Goal: Task Accomplishment & Management: Complete application form

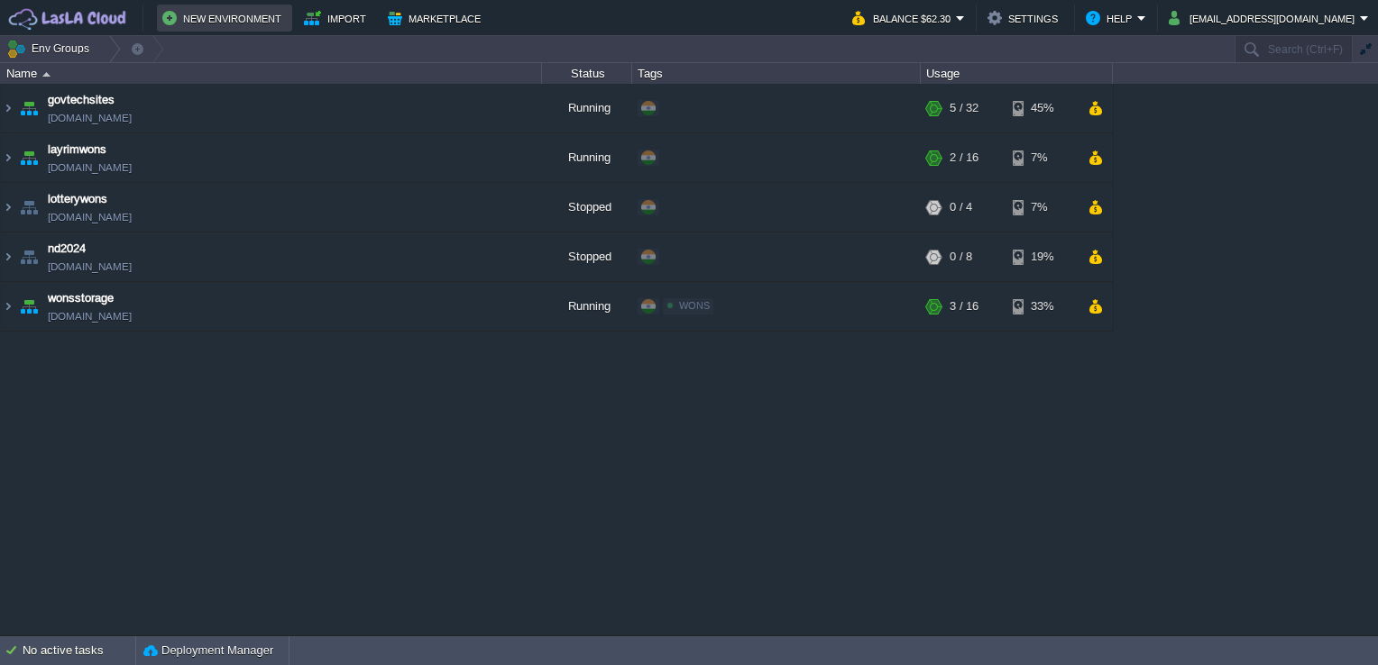
click at [213, 17] on button "New Environment" at bounding box center [224, 18] width 124 height 22
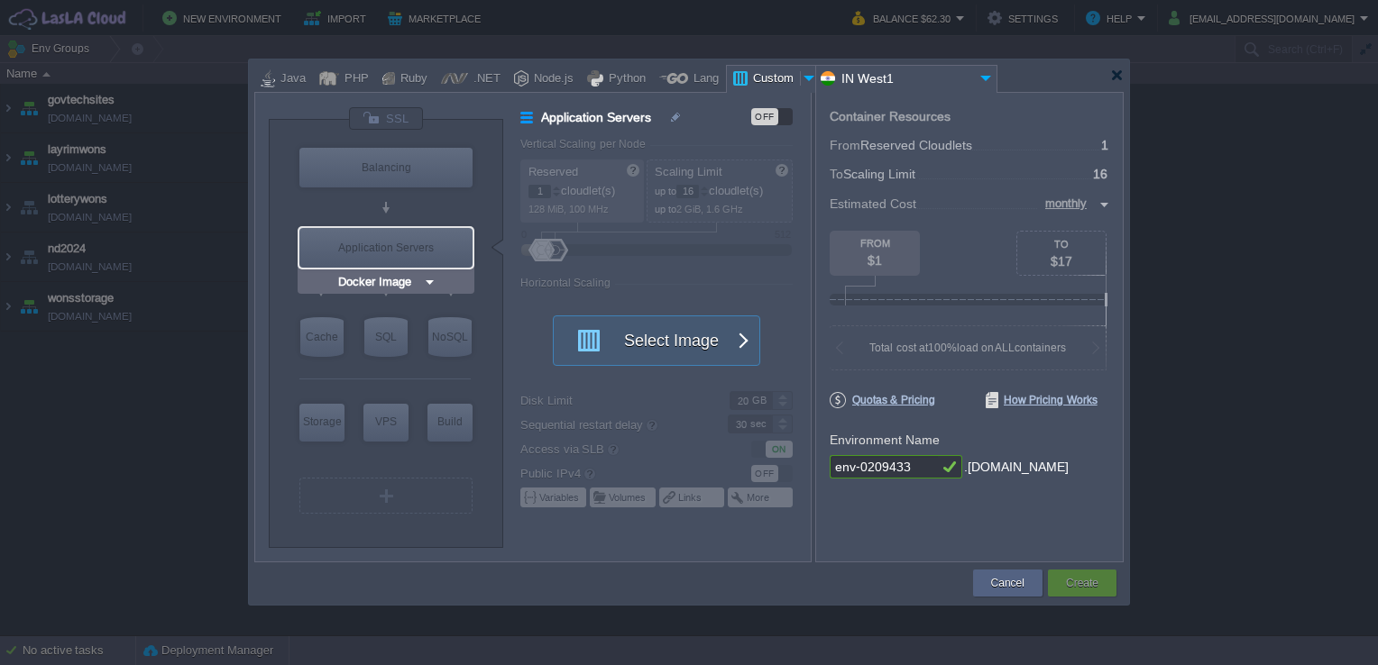
click at [410, 239] on div "Application Servers" at bounding box center [385, 248] width 173 height 40
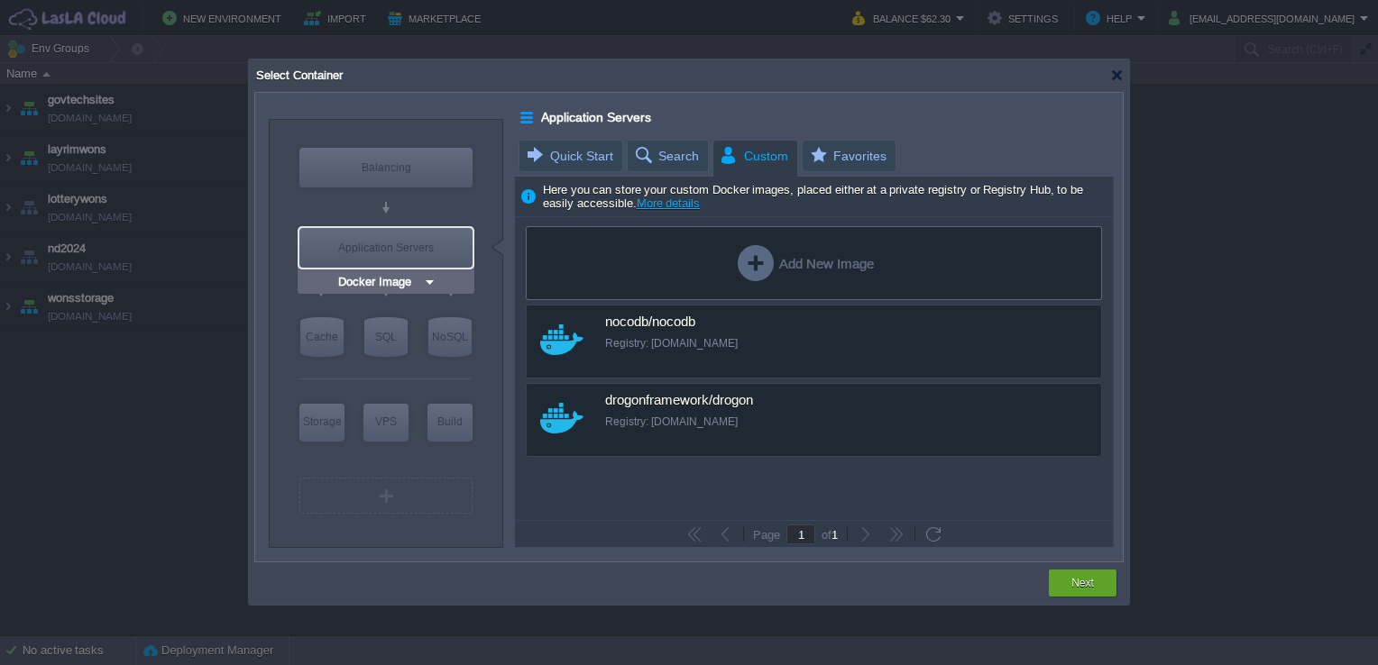
click at [426, 283] on img at bounding box center [430, 282] width 14 height 18
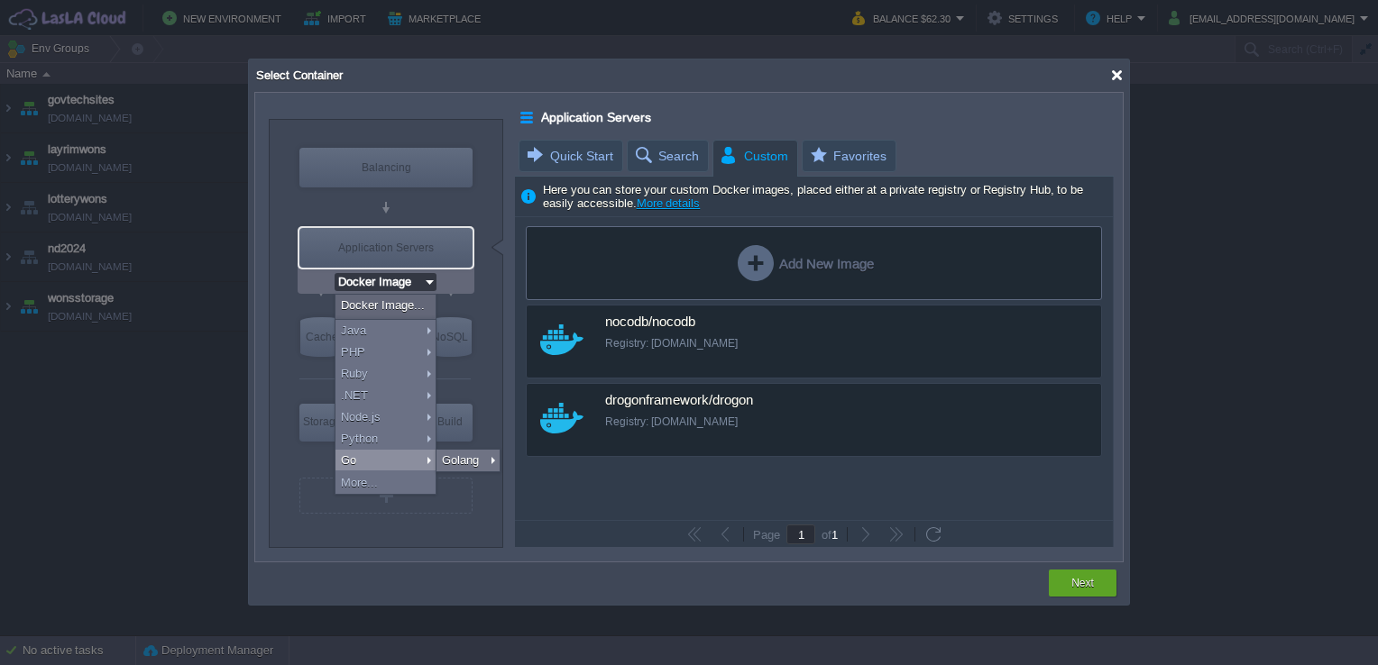
click at [1110, 78] on div at bounding box center [1117, 76] width 14 height 14
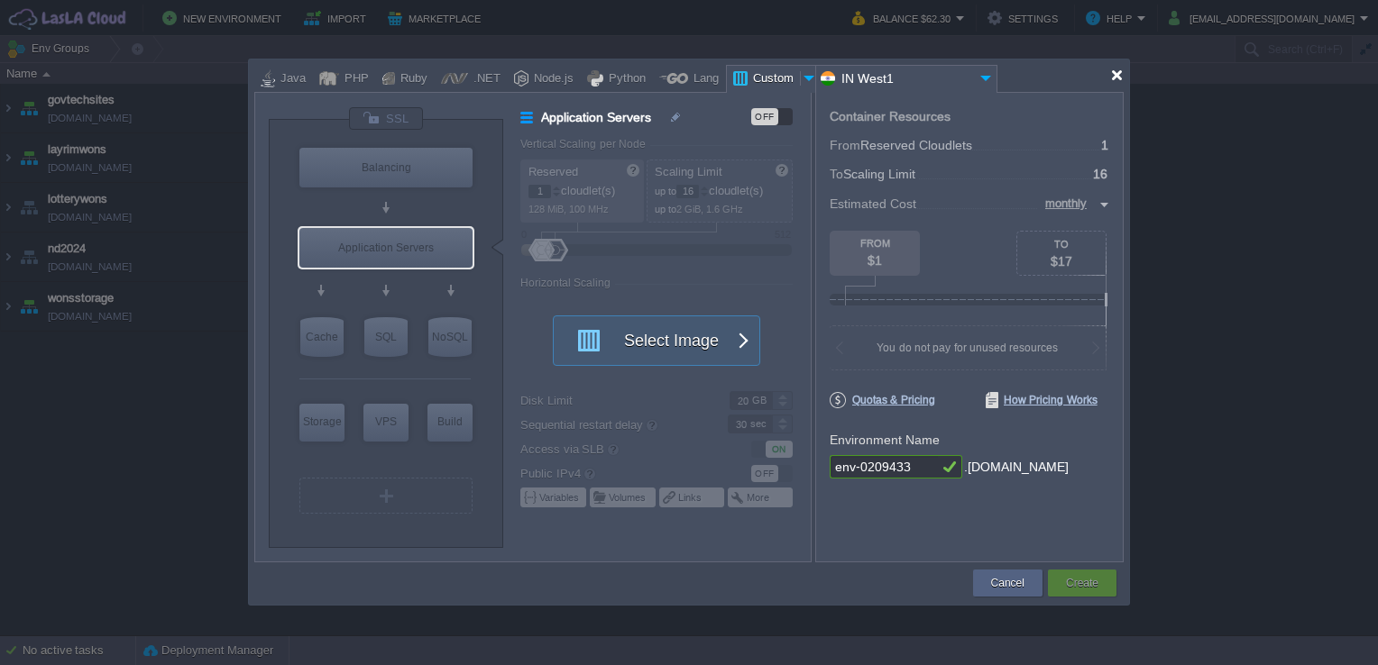
click at [1118, 69] on div at bounding box center [1117, 76] width 14 height 14
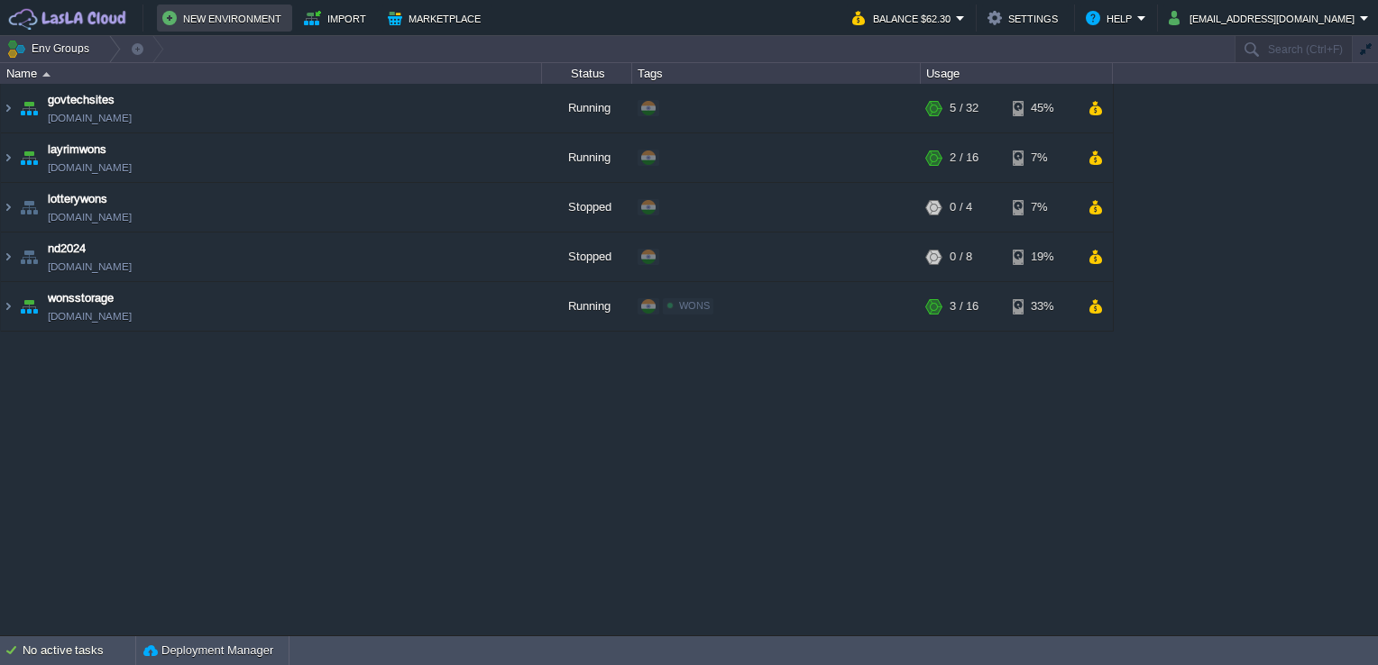
click at [210, 21] on button "New Environment" at bounding box center [224, 18] width 124 height 22
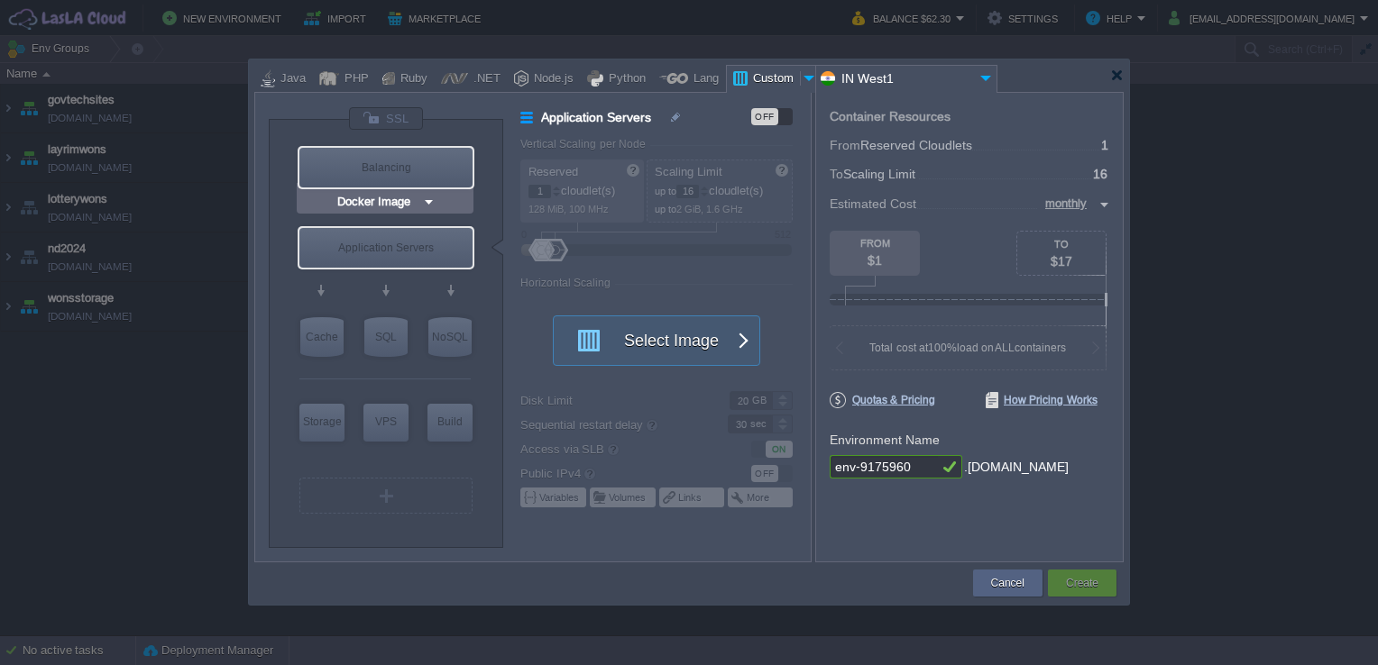
click at [426, 200] on img at bounding box center [429, 202] width 14 height 18
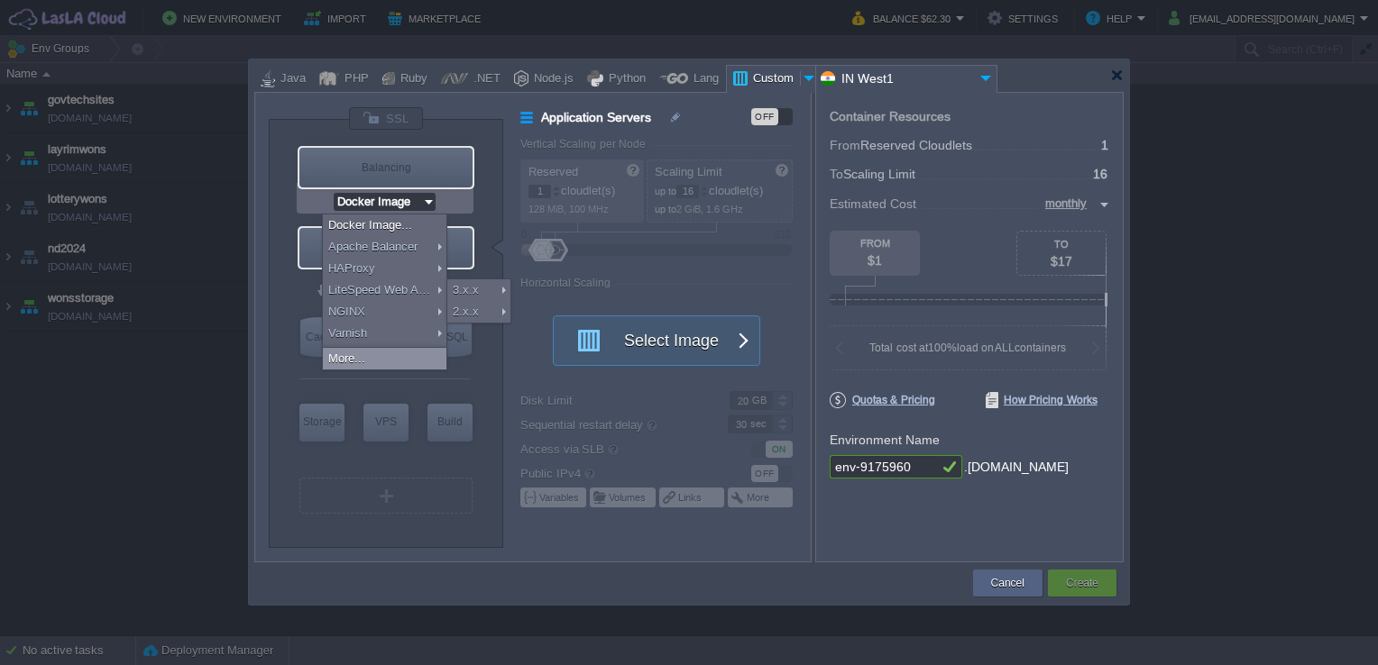
click at [367, 359] on div "More..." at bounding box center [385, 359] width 124 height 22
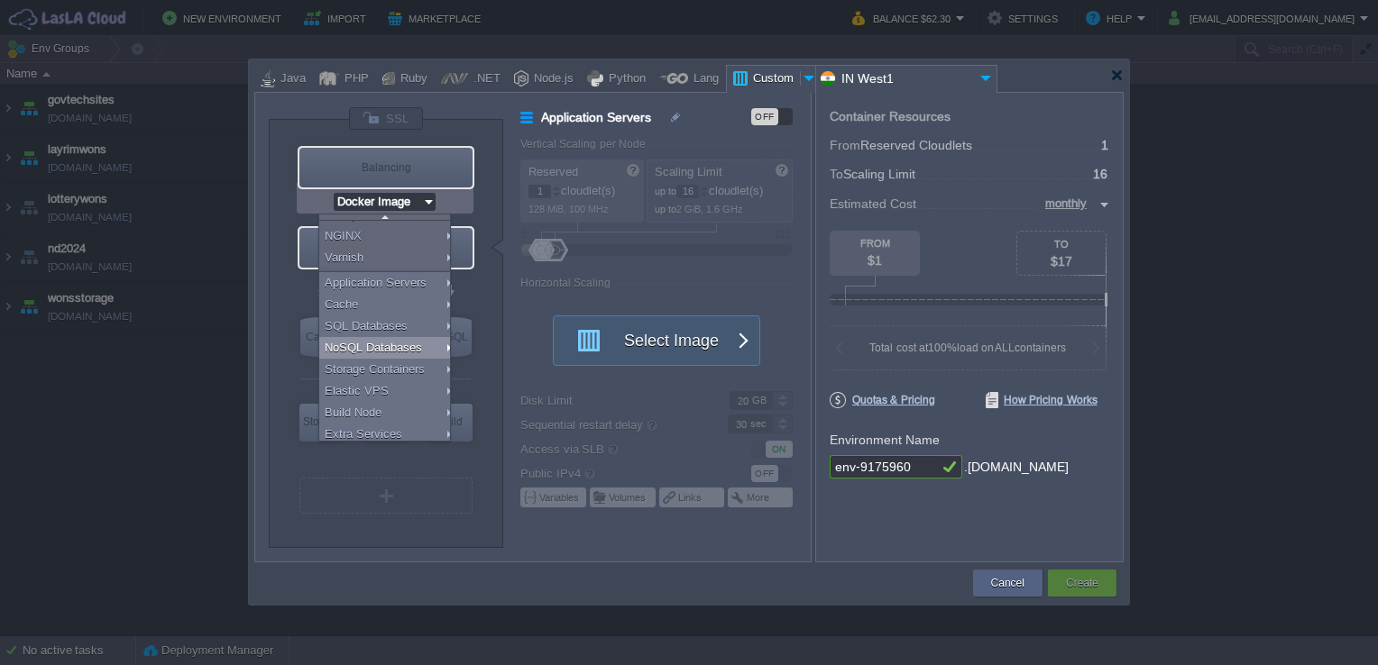
scroll to position [79, 0]
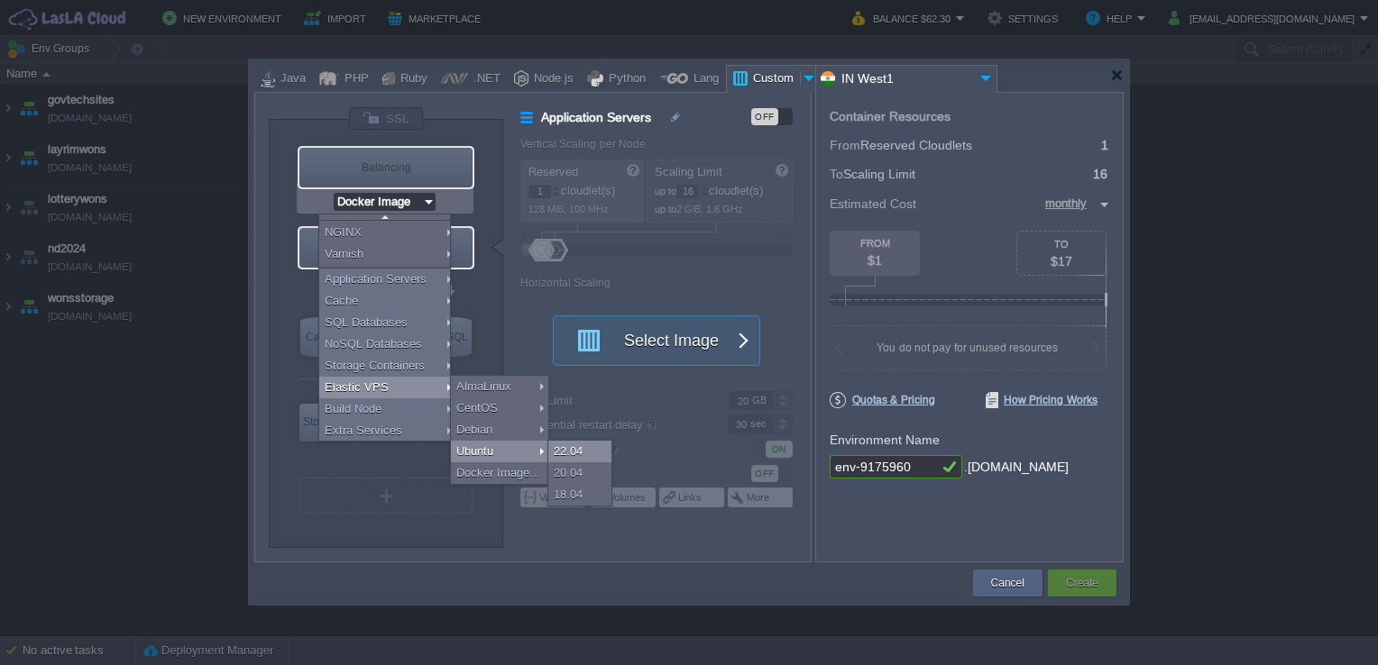
click at [566, 454] on div "22.04" at bounding box center [579, 452] width 63 height 22
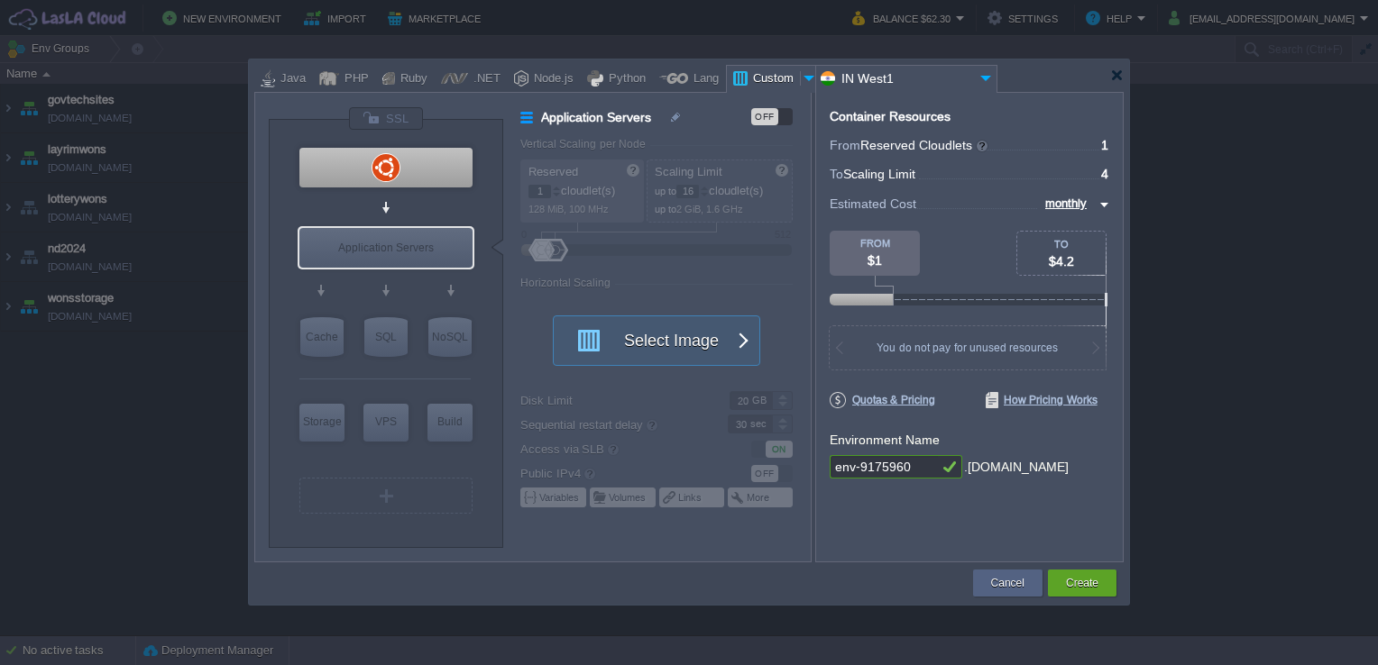
type input "Ubuntu 22.04"
click at [429, 153] on div at bounding box center [385, 168] width 173 height 40
type input "Elastic VPS"
type input "4"
type input "Ubuntu 22.04"
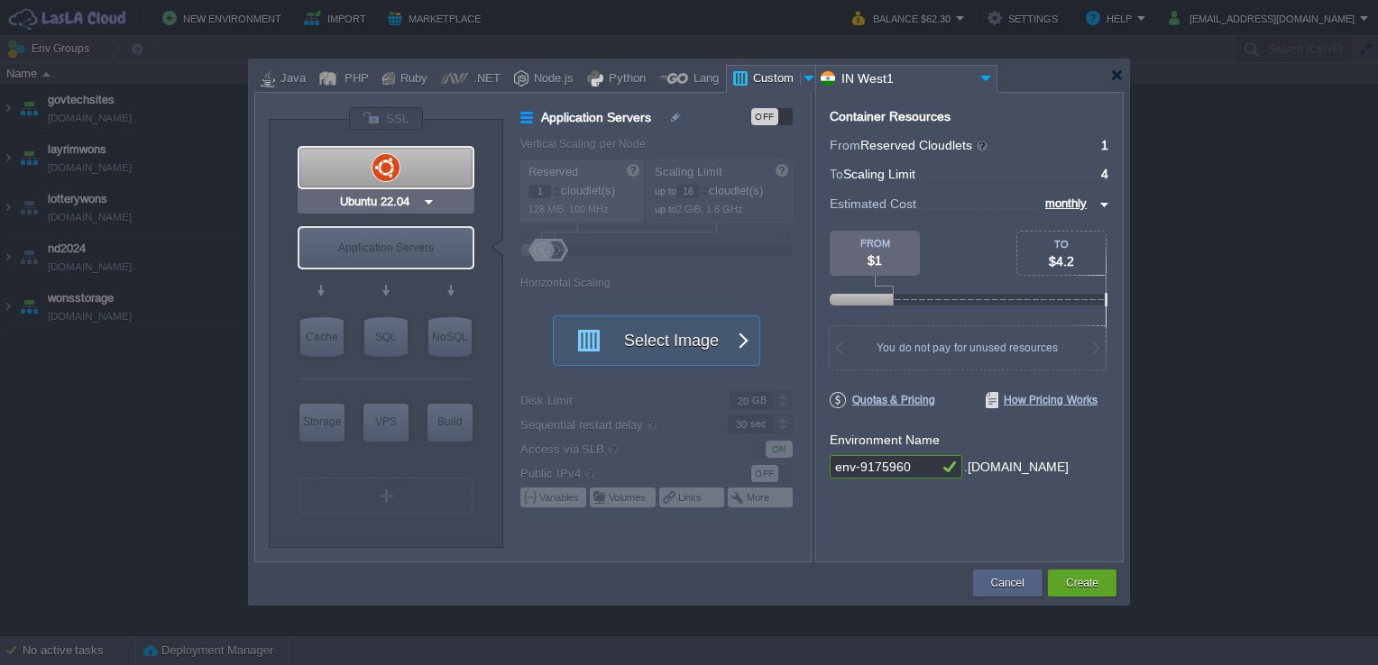
type input "22.04"
type input "Stateful"
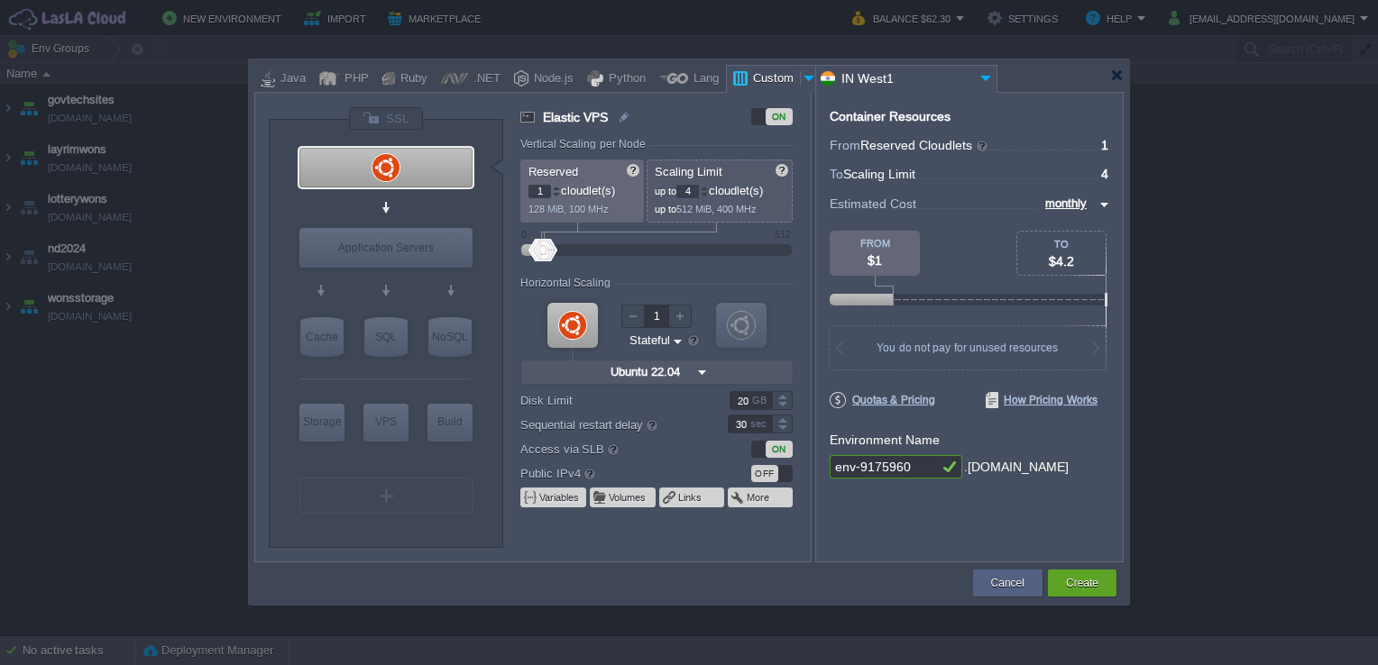
click at [708, 191] on div at bounding box center [705, 191] width 8 height 1
click at [707, 189] on div at bounding box center [704, 188] width 9 height 6
type input "8"
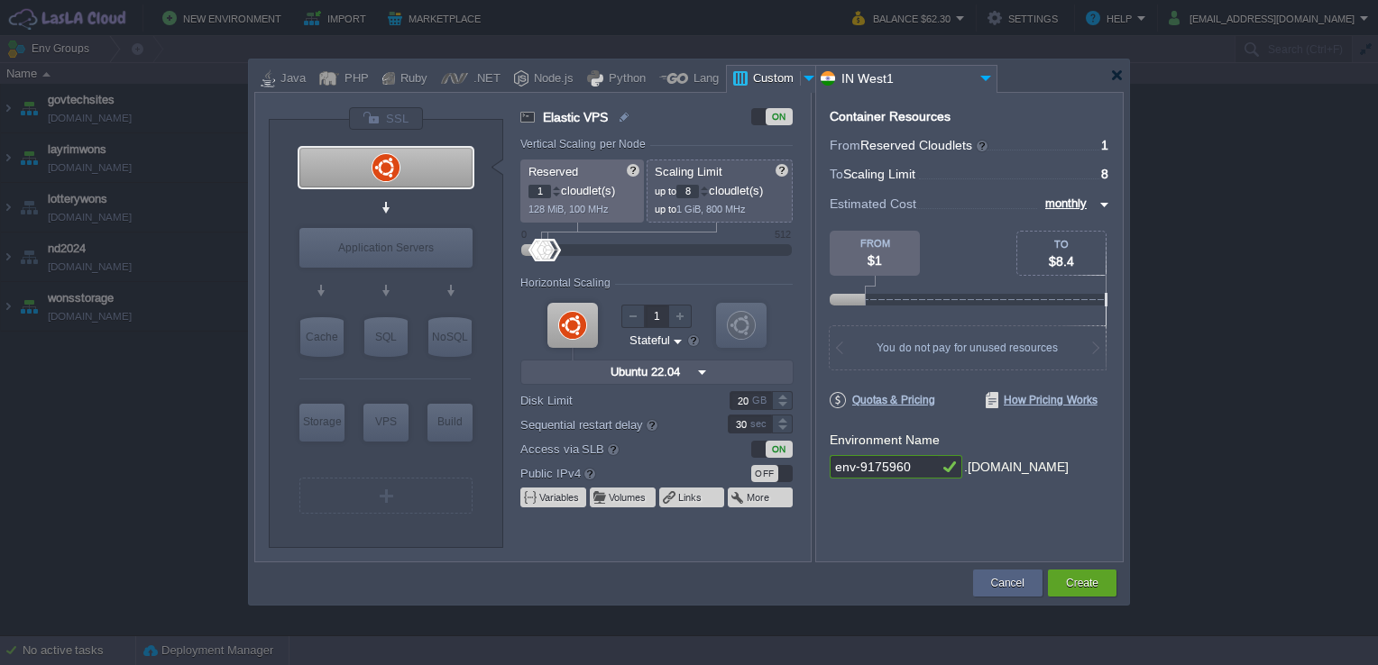
click at [707, 189] on div at bounding box center [704, 188] width 9 height 6
click at [555, 187] on div at bounding box center [556, 188] width 9 height 6
type input "5"
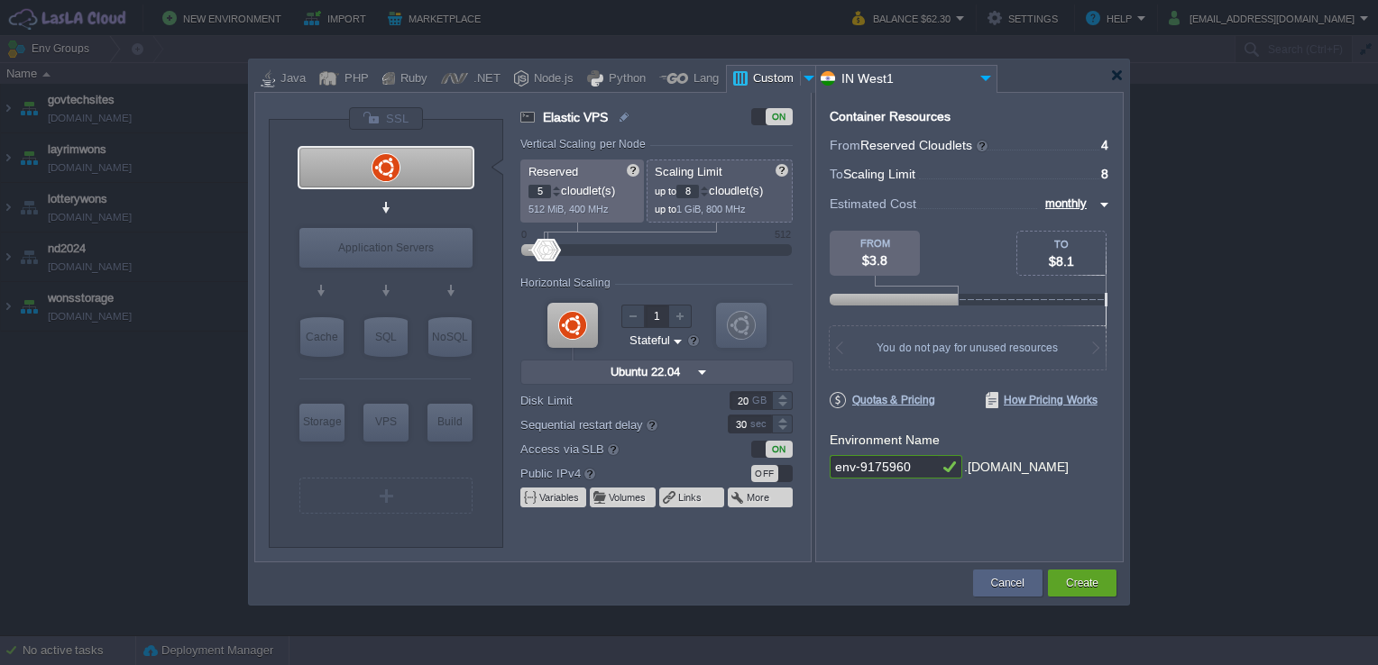
click at [555, 187] on div at bounding box center [556, 188] width 9 height 6
type input "Docker Image"
click at [772, 472] on div "OFF" at bounding box center [764, 473] width 27 height 17
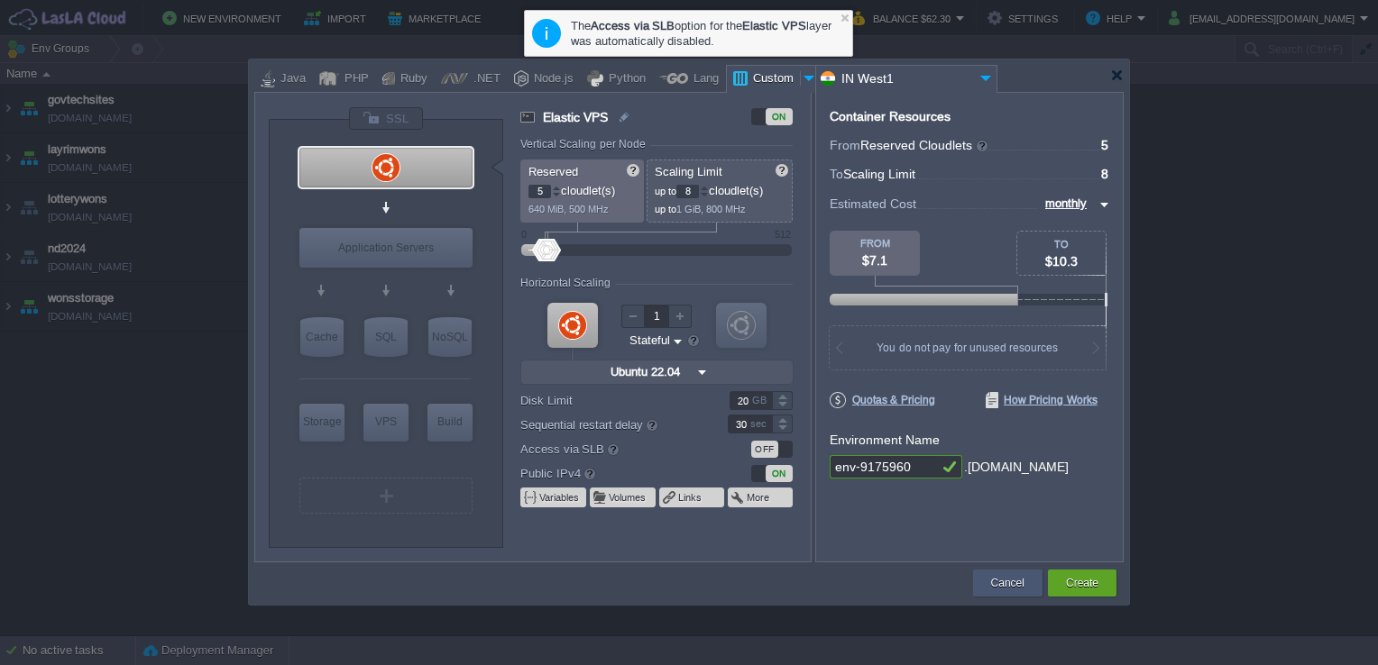
click at [1015, 586] on button "Cancel" at bounding box center [1007, 583] width 33 height 18
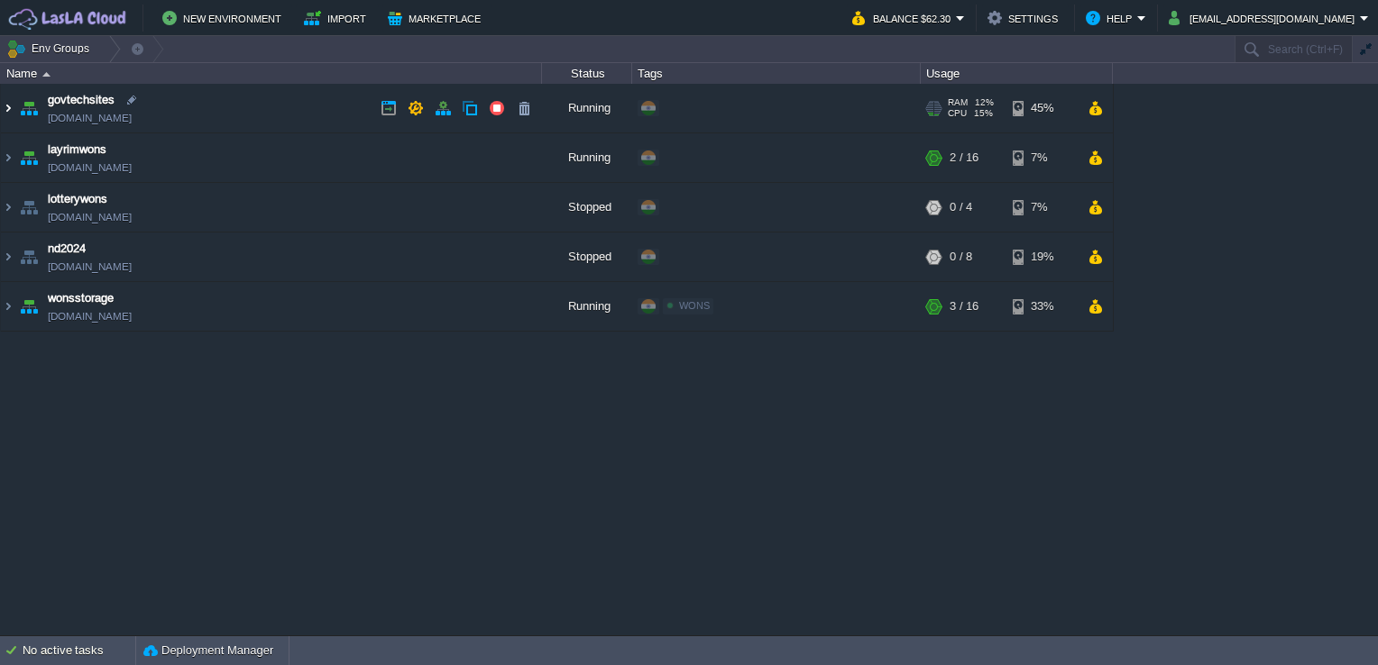
click at [5, 110] on img at bounding box center [8, 108] width 14 height 49
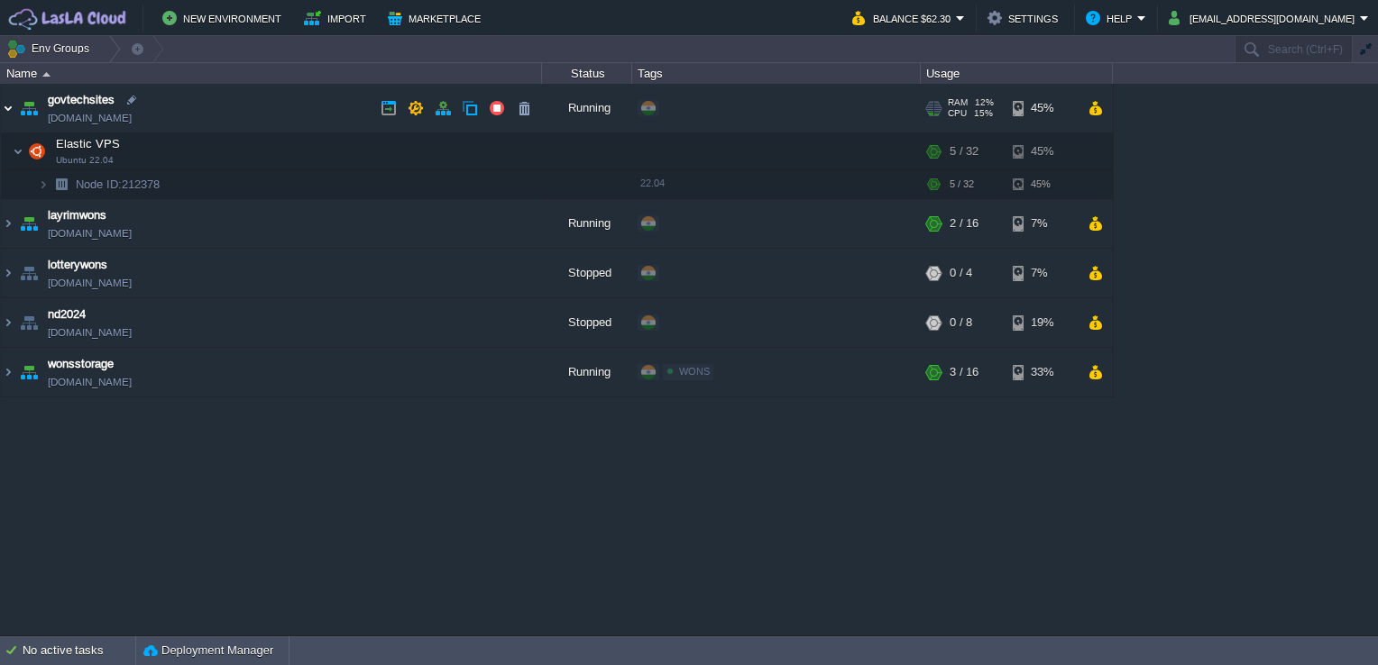
click at [5, 110] on img at bounding box center [8, 108] width 14 height 49
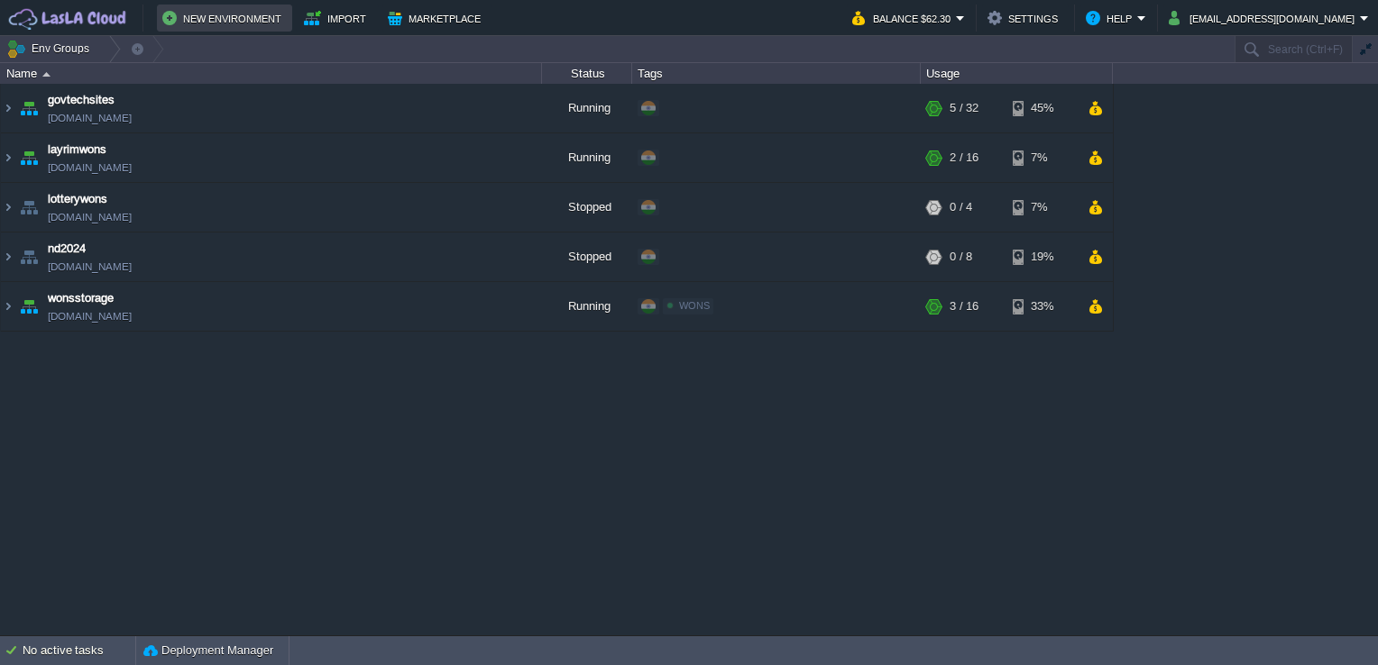
click at [229, 20] on button "New Environment" at bounding box center [224, 18] width 124 height 22
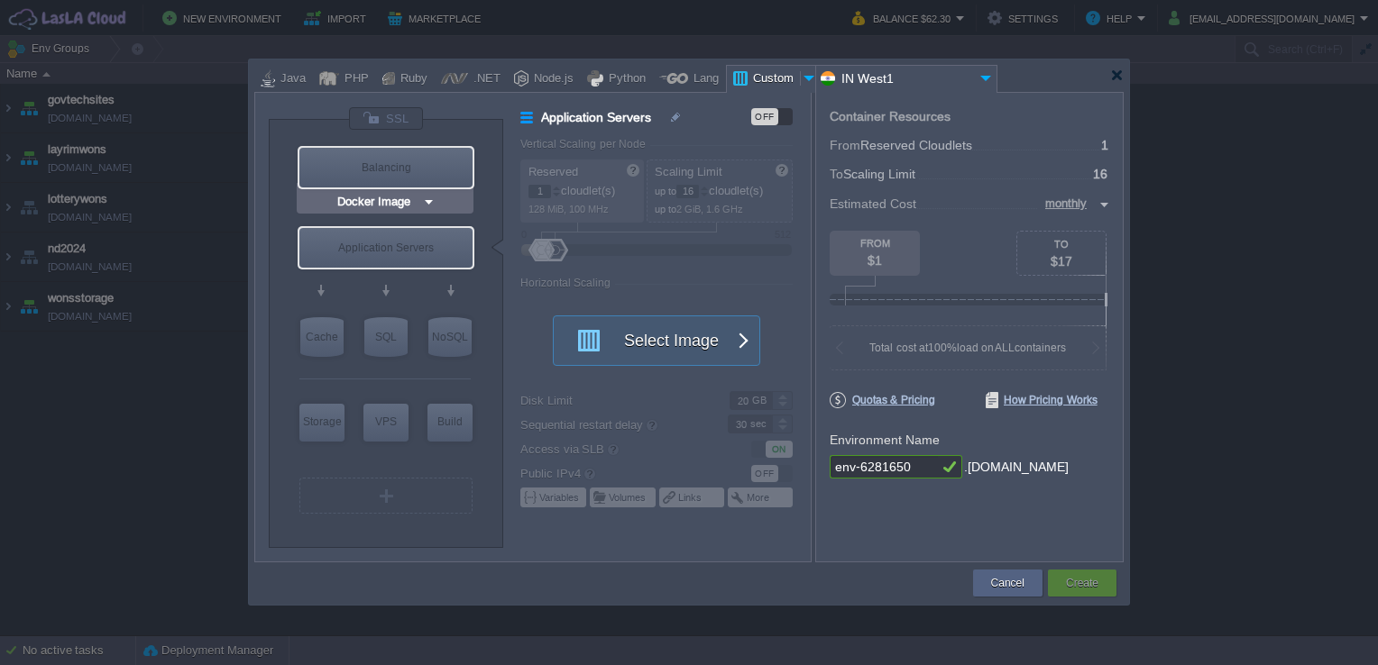
click at [433, 201] on img at bounding box center [429, 202] width 14 height 18
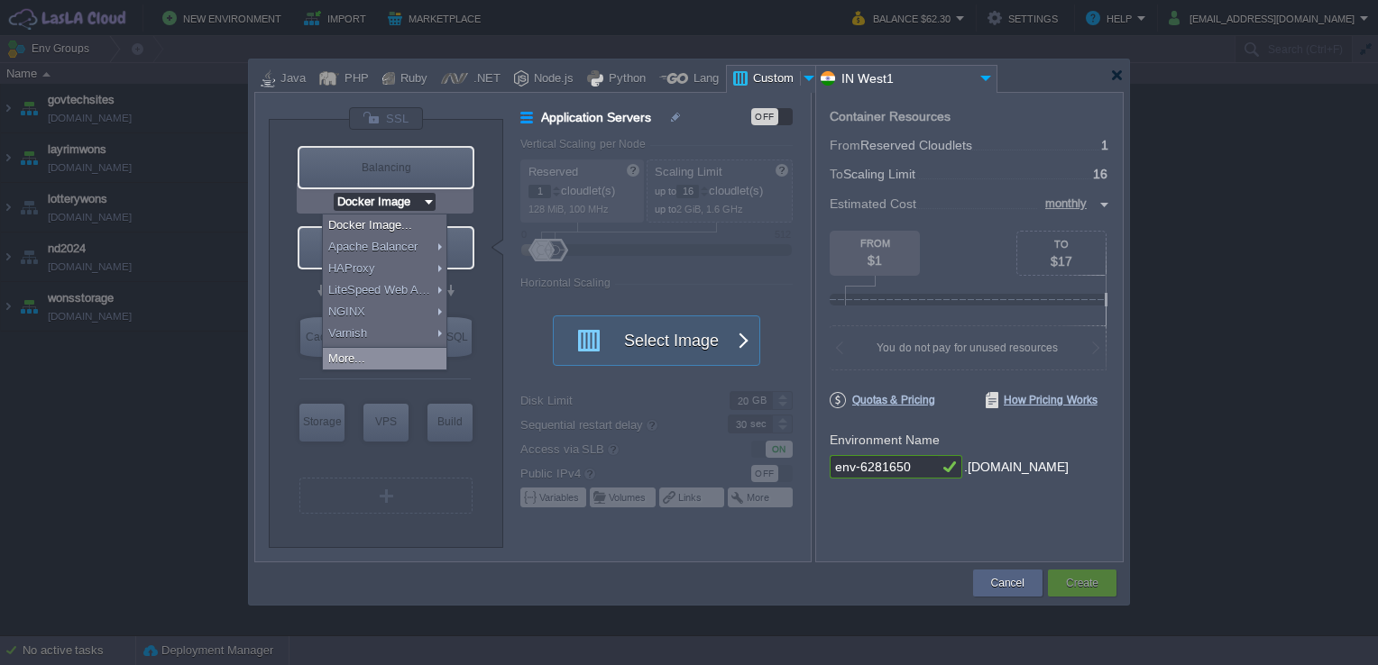
click at [380, 356] on div "More..." at bounding box center [385, 359] width 124 height 22
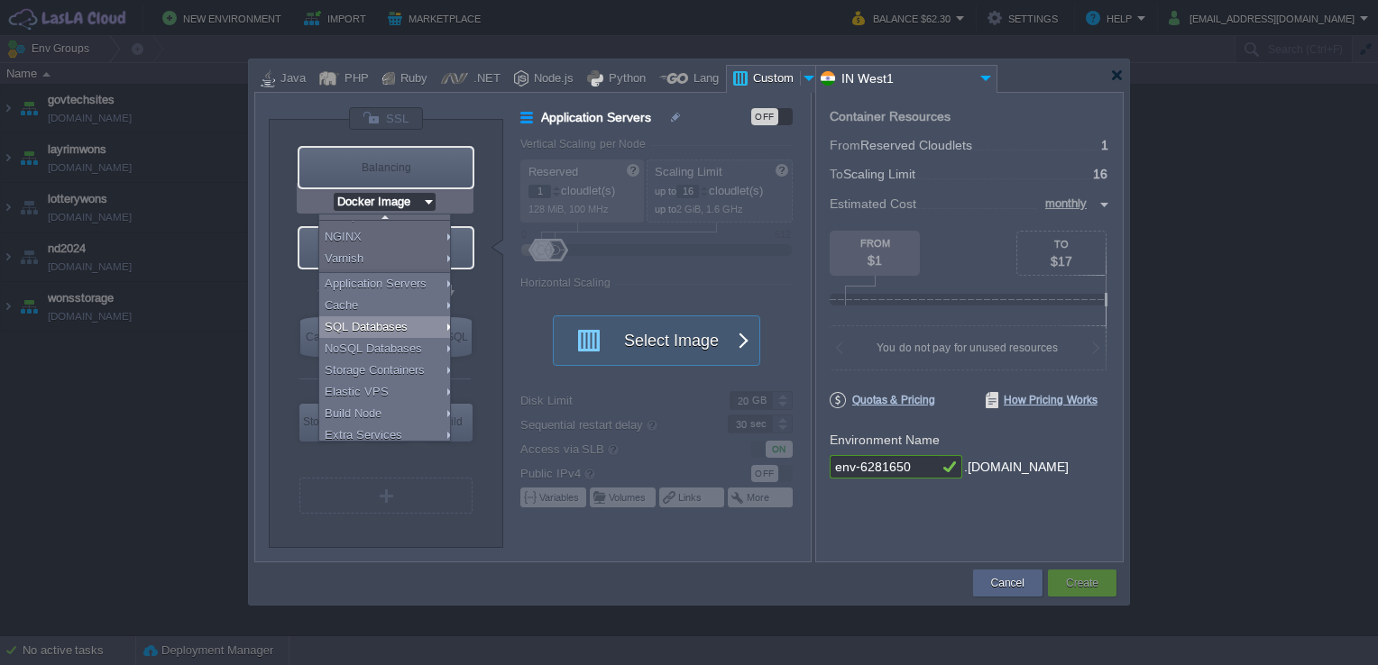
scroll to position [79, 0]
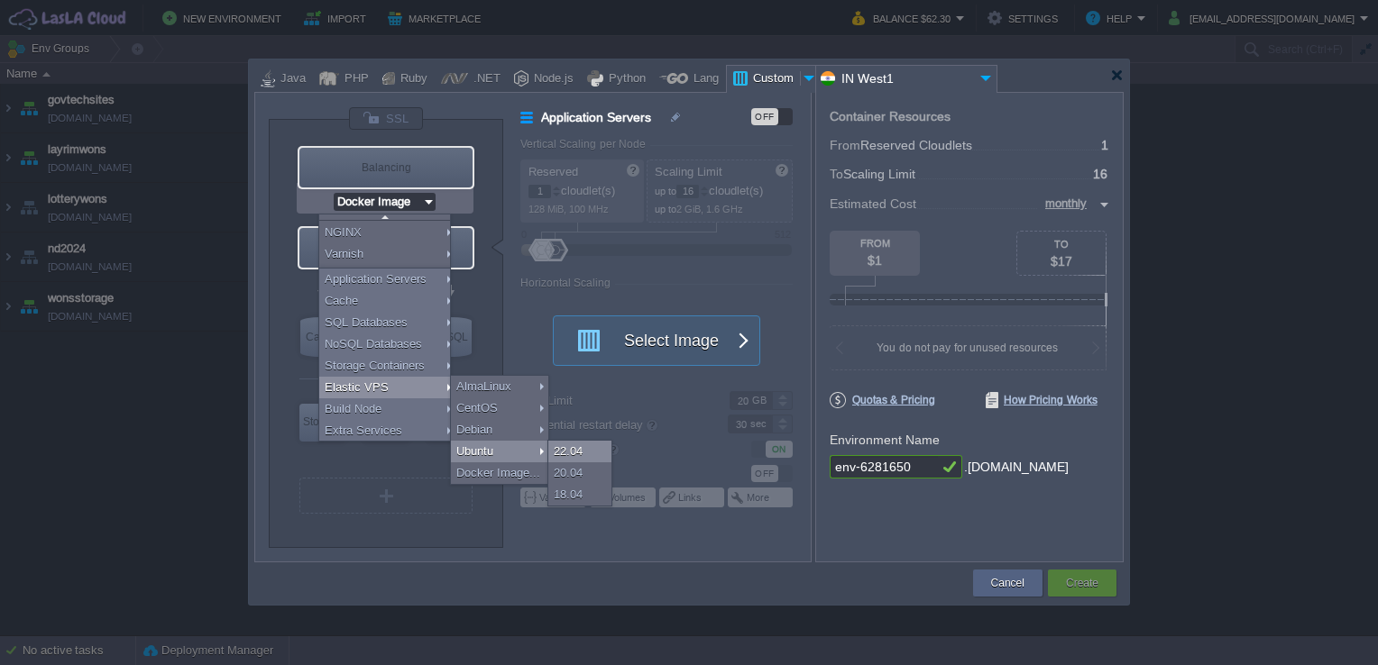
click at [562, 450] on div "22.04" at bounding box center [579, 452] width 63 height 22
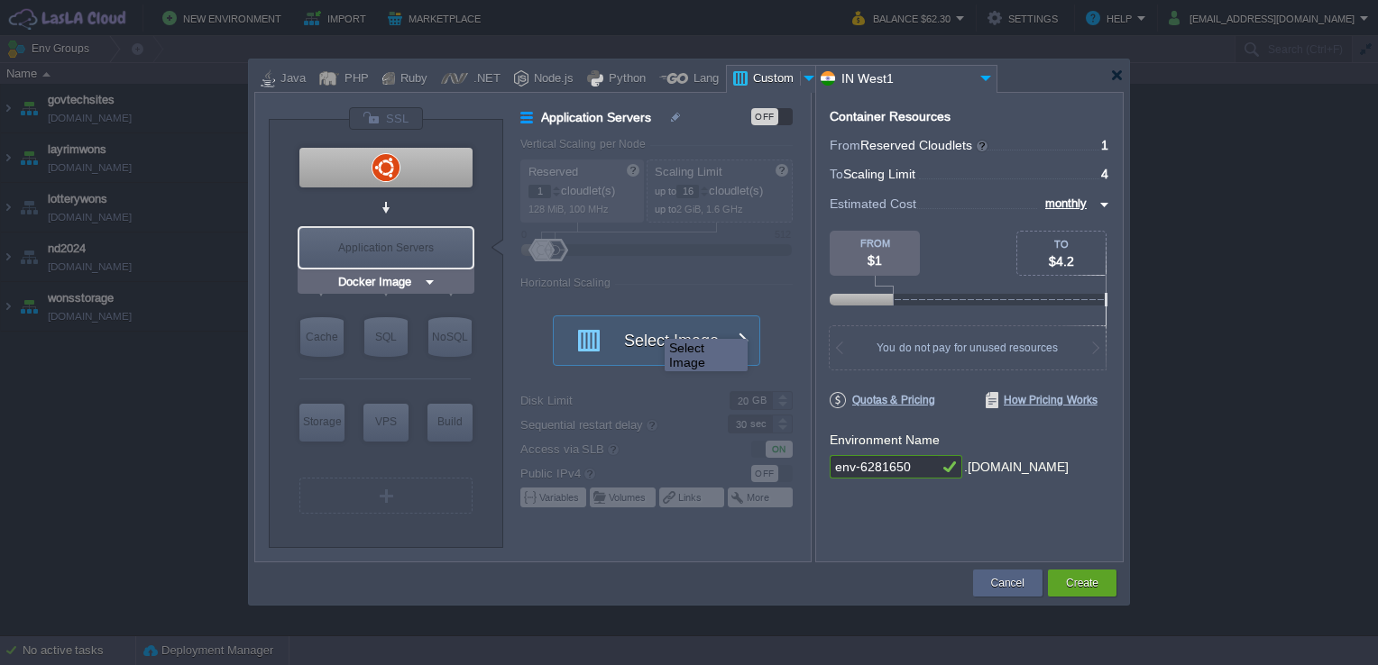
type input "Ubuntu 22.04"
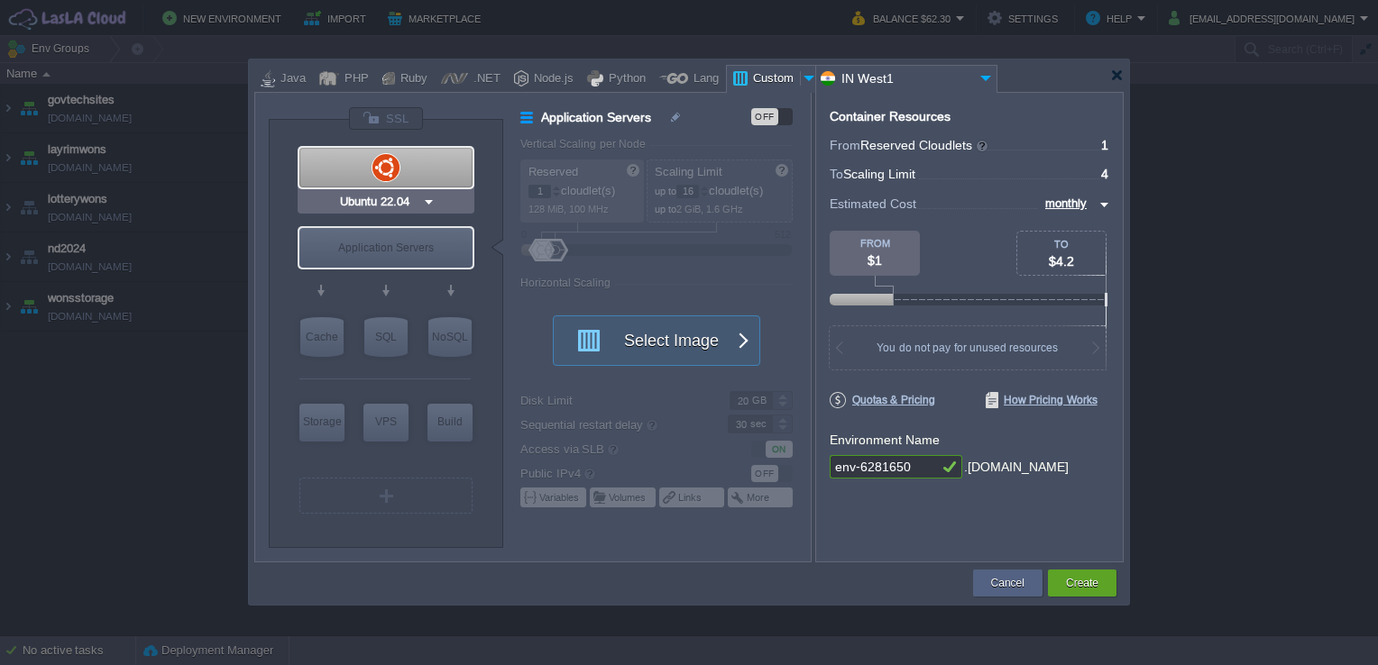
click at [417, 155] on div at bounding box center [385, 168] width 173 height 40
type input "Elastic VPS"
type input "4"
type input "Ubuntu 22.04"
type input "22.04"
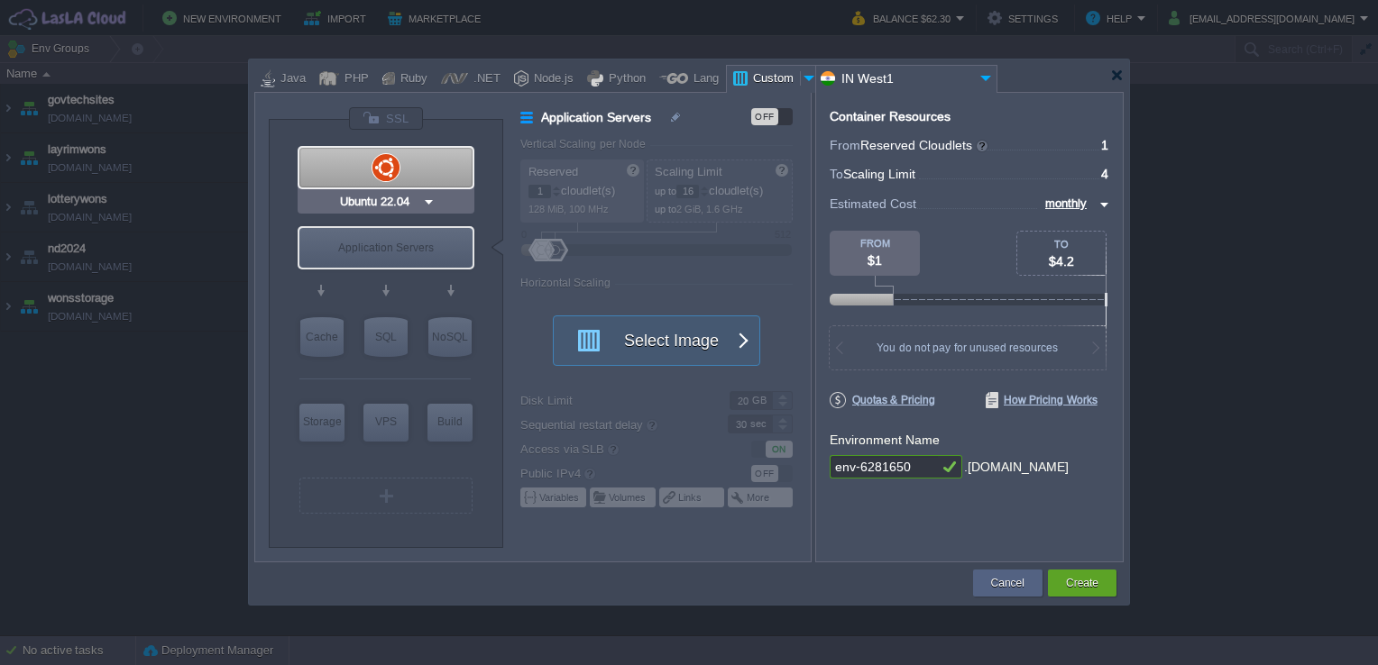
type input "Stateful"
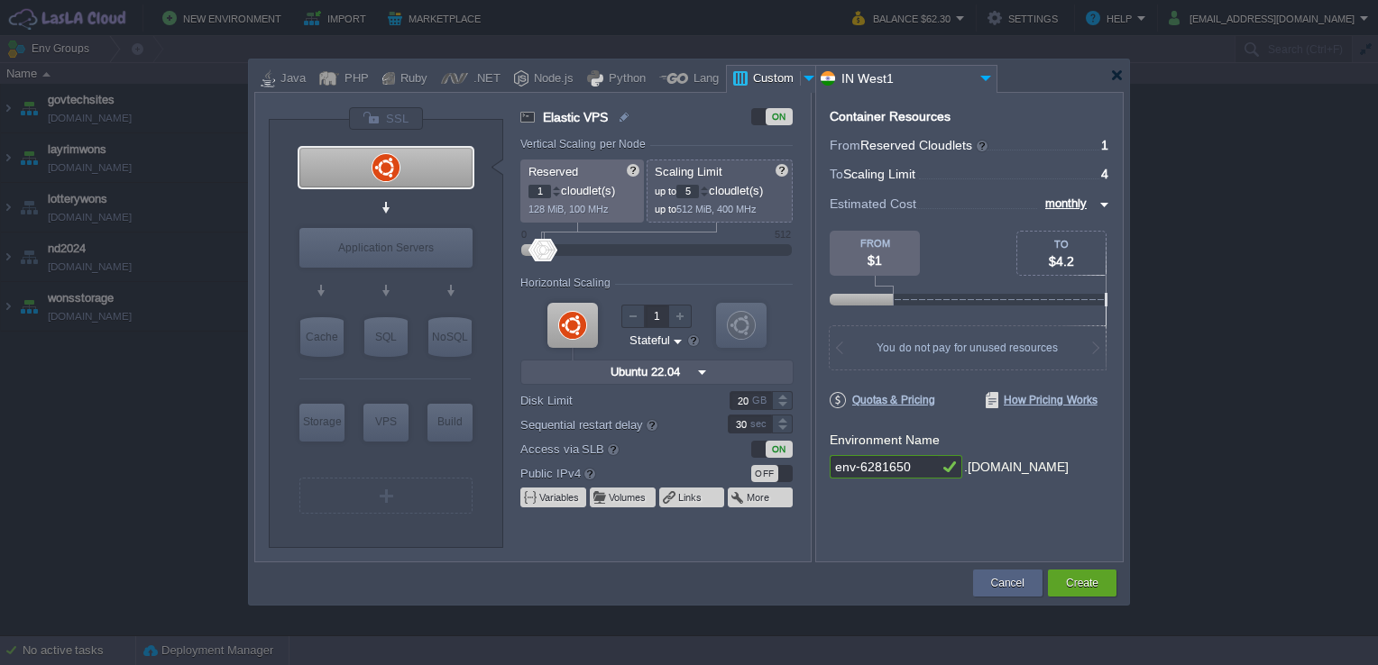
click at [707, 188] on div at bounding box center [704, 188] width 9 height 6
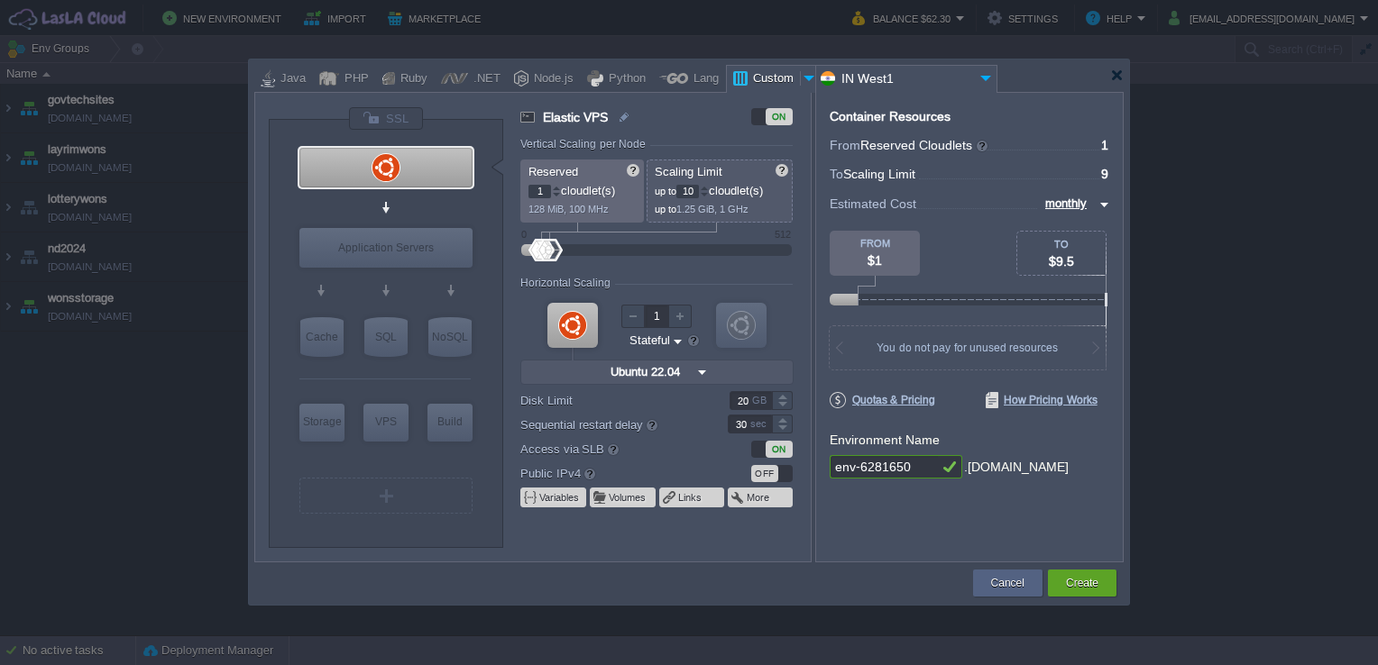
click at [707, 188] on div at bounding box center [704, 188] width 9 height 6
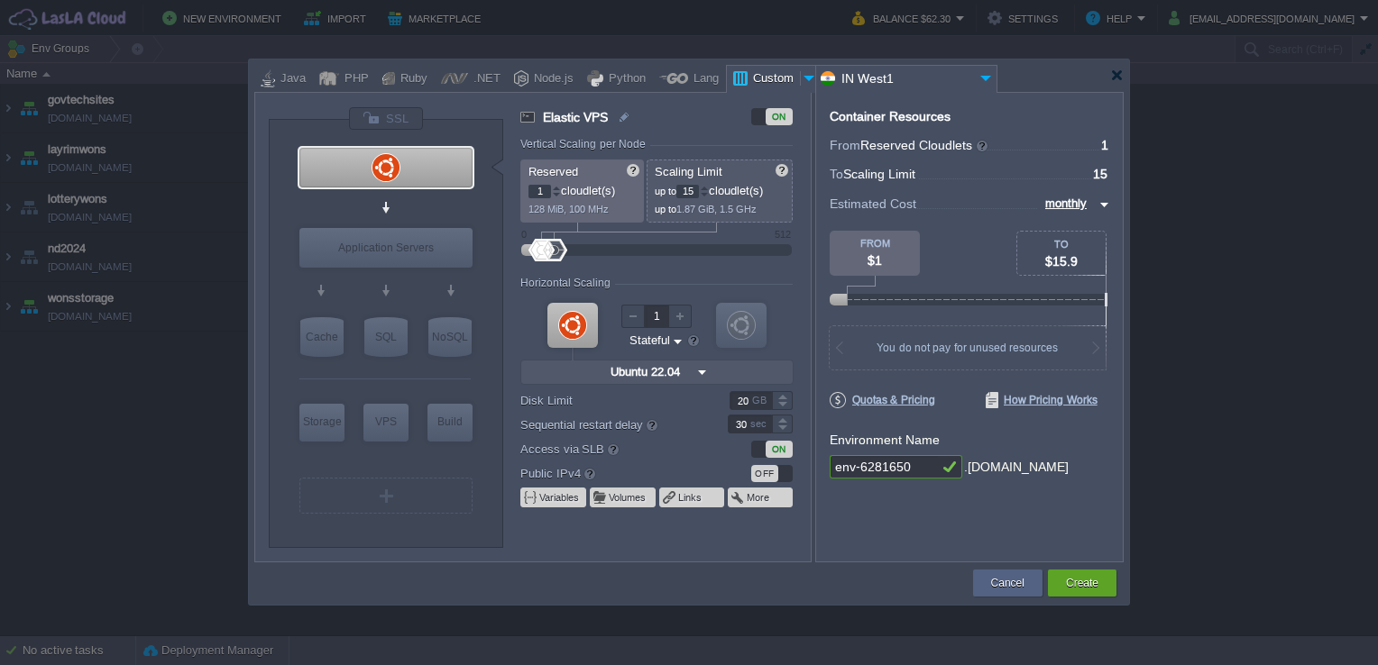
click at [707, 188] on div at bounding box center [704, 188] width 9 height 6
click at [706, 193] on div at bounding box center [704, 195] width 9 height 6
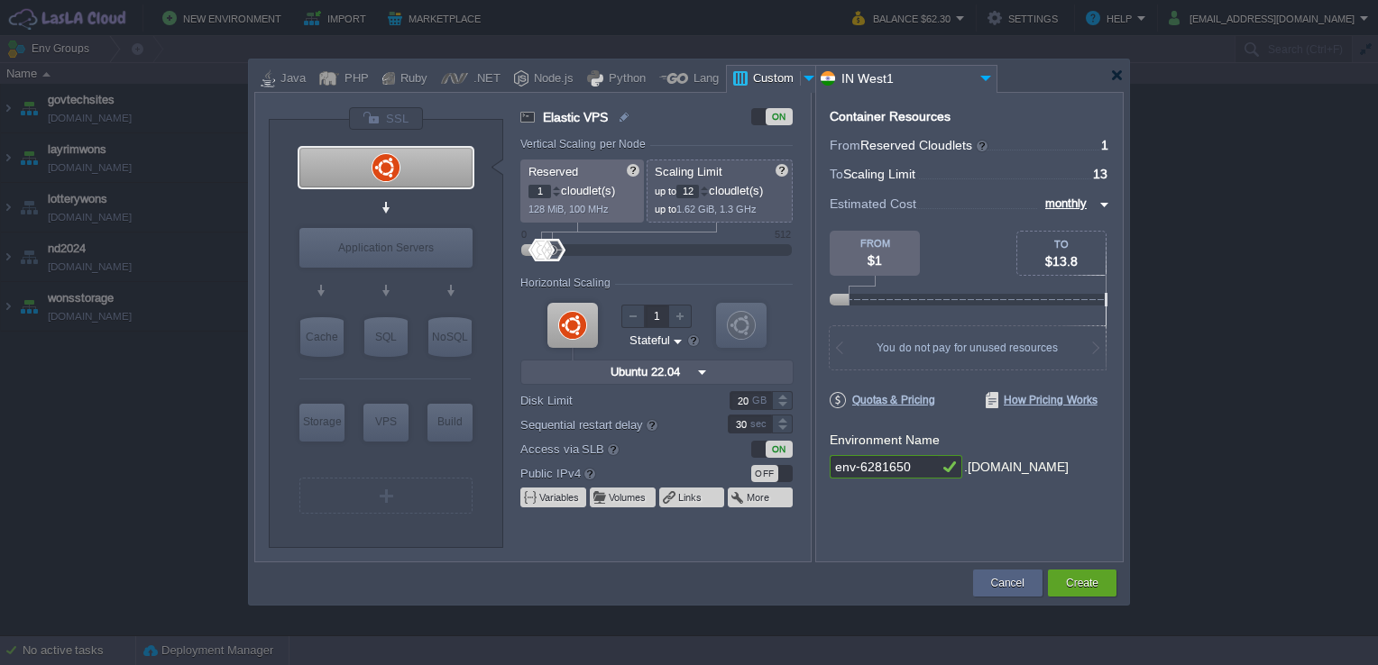
click at [706, 193] on div at bounding box center [704, 195] width 9 height 6
type input "8"
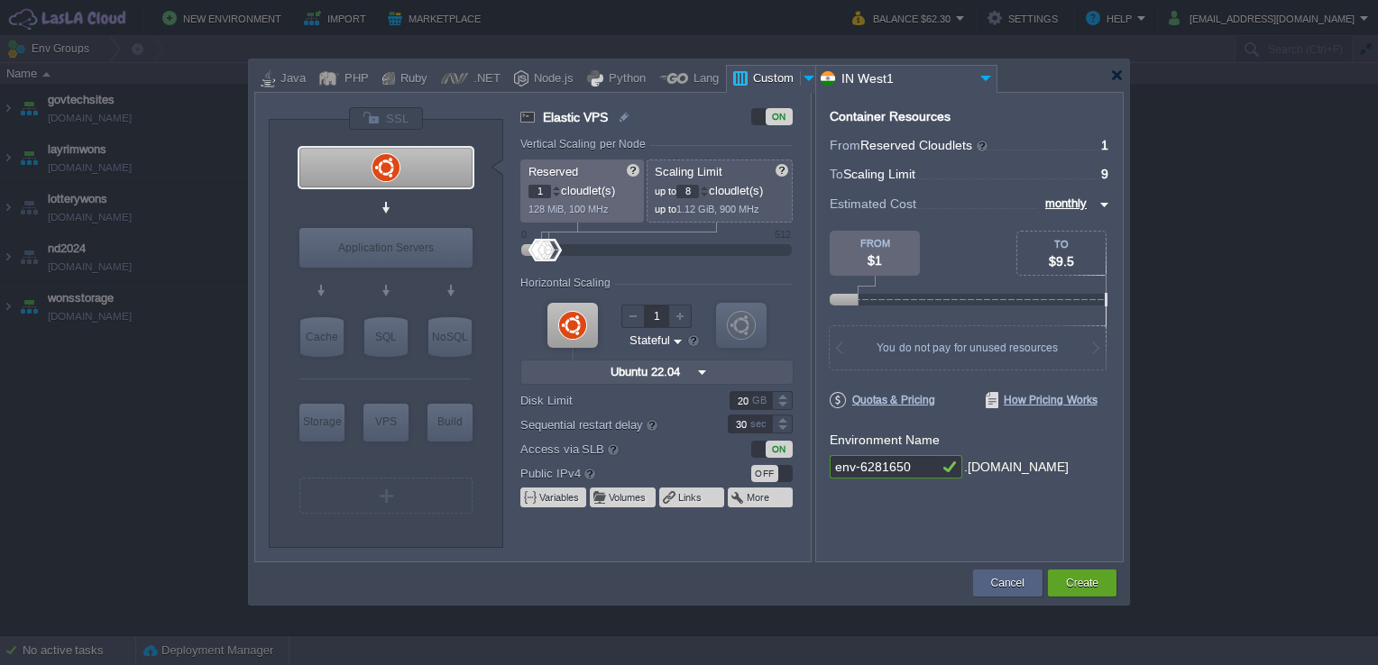
click at [706, 193] on div at bounding box center [704, 195] width 9 height 6
click at [554, 186] on div at bounding box center [556, 188] width 9 height 6
type input "4"
click at [554, 186] on div at bounding box center [556, 188] width 9 height 6
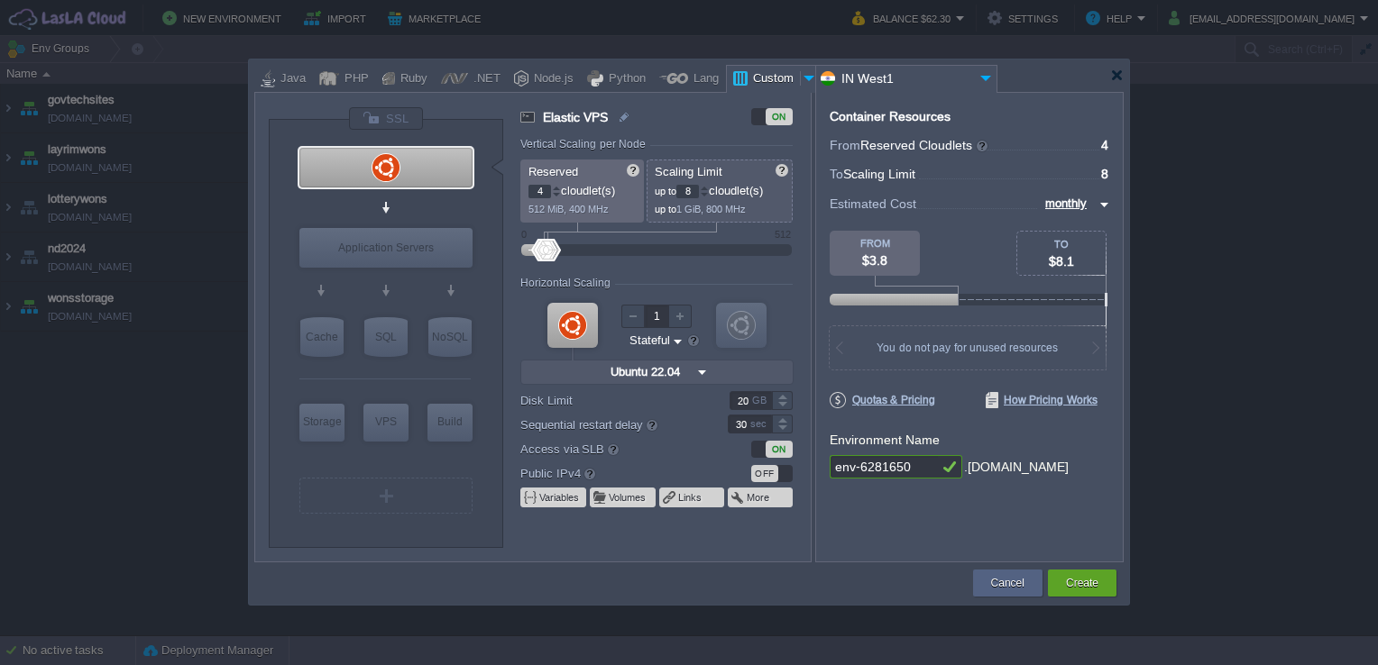
click at [775, 467] on div "OFF" at bounding box center [764, 473] width 27 height 17
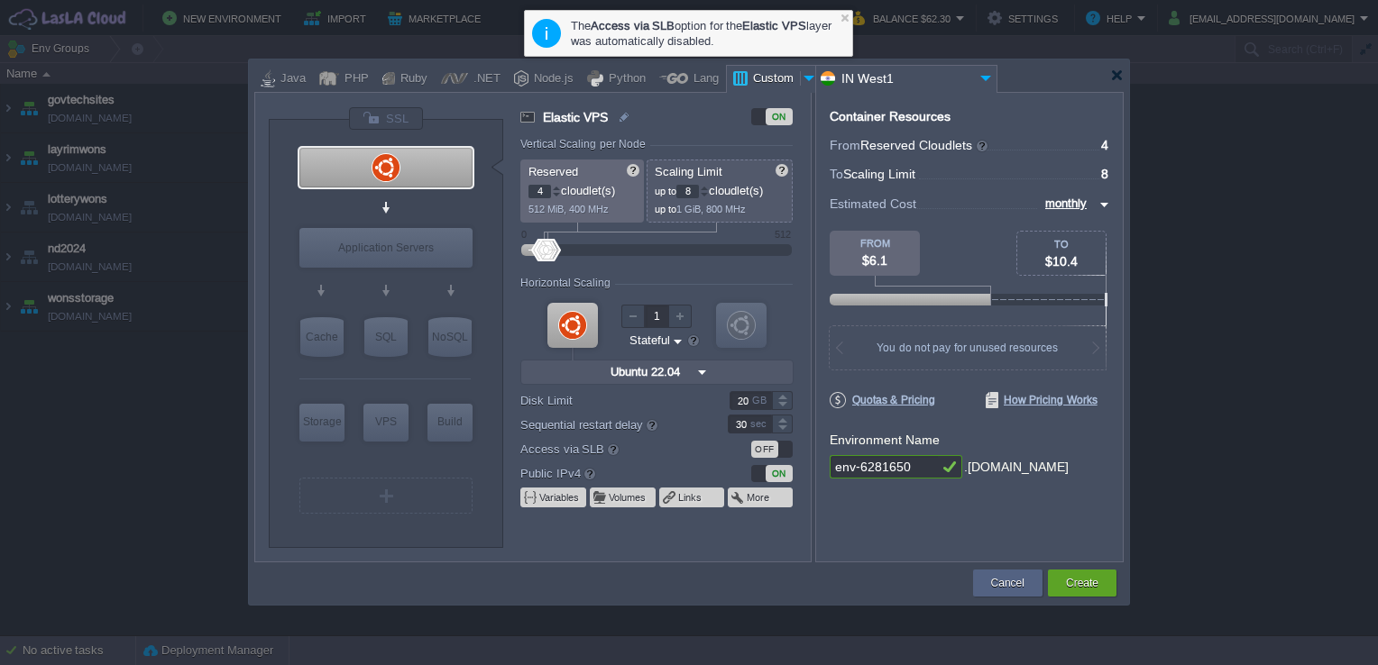
click at [769, 550] on form "Vertical Scaling per Node Reserved 4 cloudlet(s) 512 MiB, 400 MHz Scaling Limit…" at bounding box center [664, 350] width 289 height 424
click at [921, 519] on div "Container Resources From Reserved Cloudlets ... = 4 not added To Scaling Limit …" at bounding box center [969, 327] width 308 height 471
click at [889, 528] on div "Container Resources From Reserved Cloudlets ... = 4 not added To Scaling Limit …" at bounding box center [969, 327] width 308 height 471
click at [1002, 588] on button "Cancel" at bounding box center [1007, 583] width 33 height 18
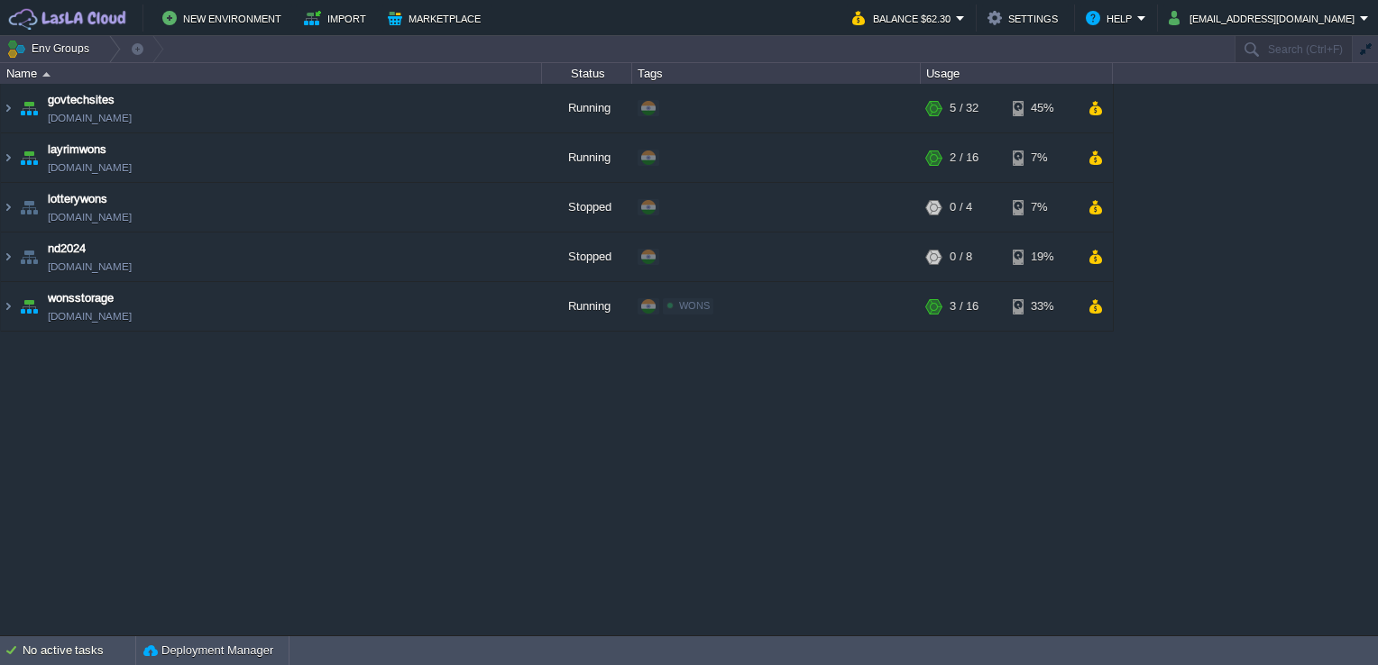
click at [695, 478] on div "govtechsites [DOMAIN_NAME] Running + Add to Env Group RAM 13% CPU 5% 5 / 32 45%…" at bounding box center [689, 360] width 1378 height 552
click at [216, 19] on button "New Environment" at bounding box center [224, 18] width 124 height 22
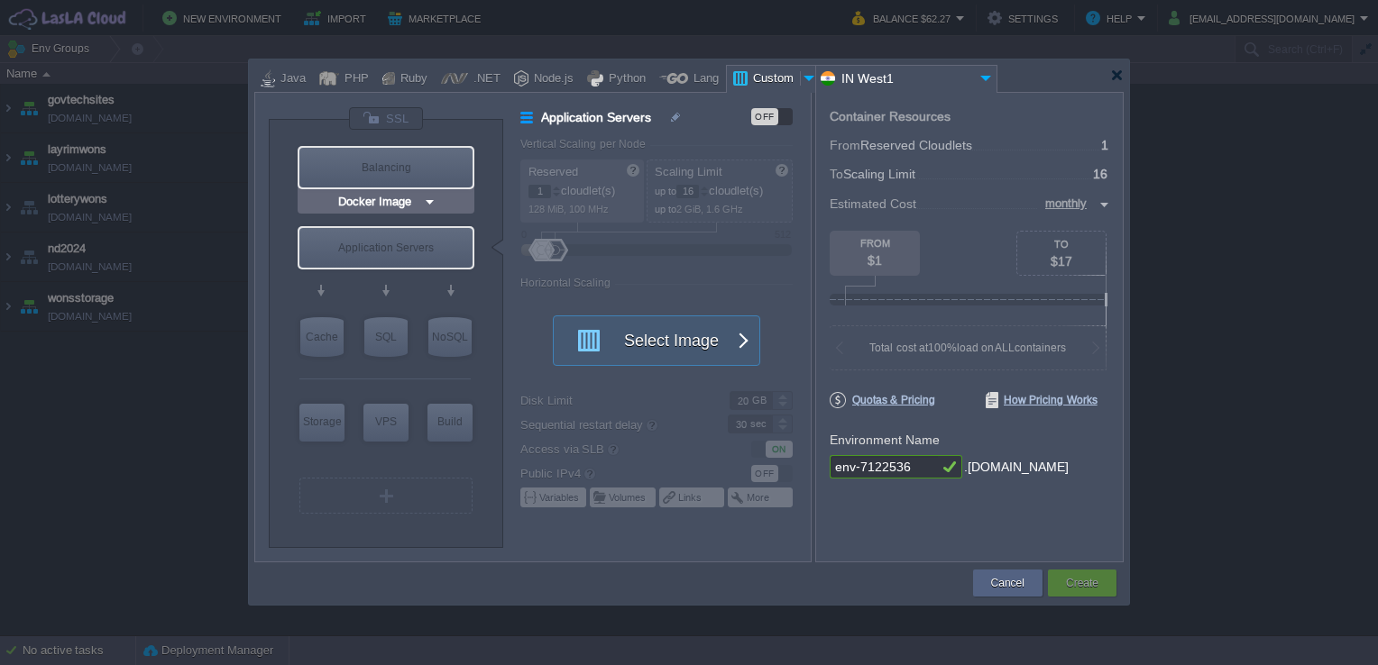
click at [411, 159] on div "Balancing" at bounding box center [385, 168] width 173 height 40
type input "Load Balancer"
type input "4"
type input "Select Image"
type input "Stateful"
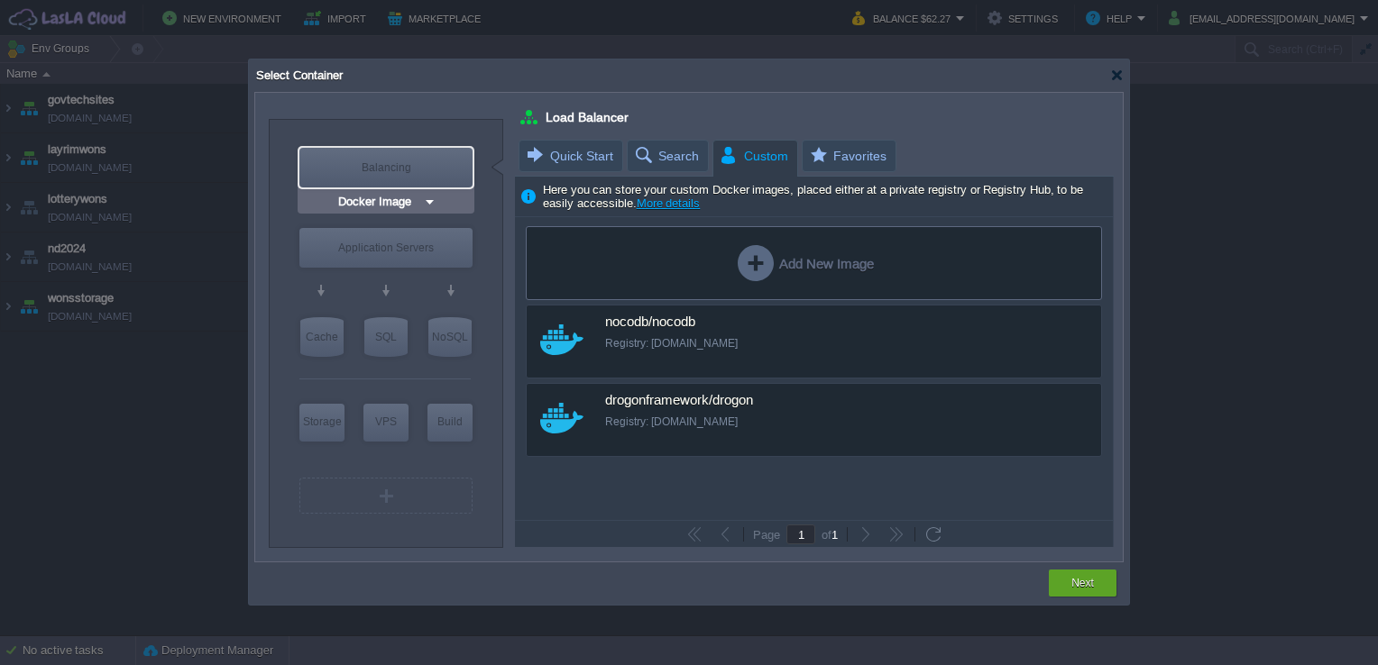
click at [433, 207] on img at bounding box center [430, 202] width 14 height 18
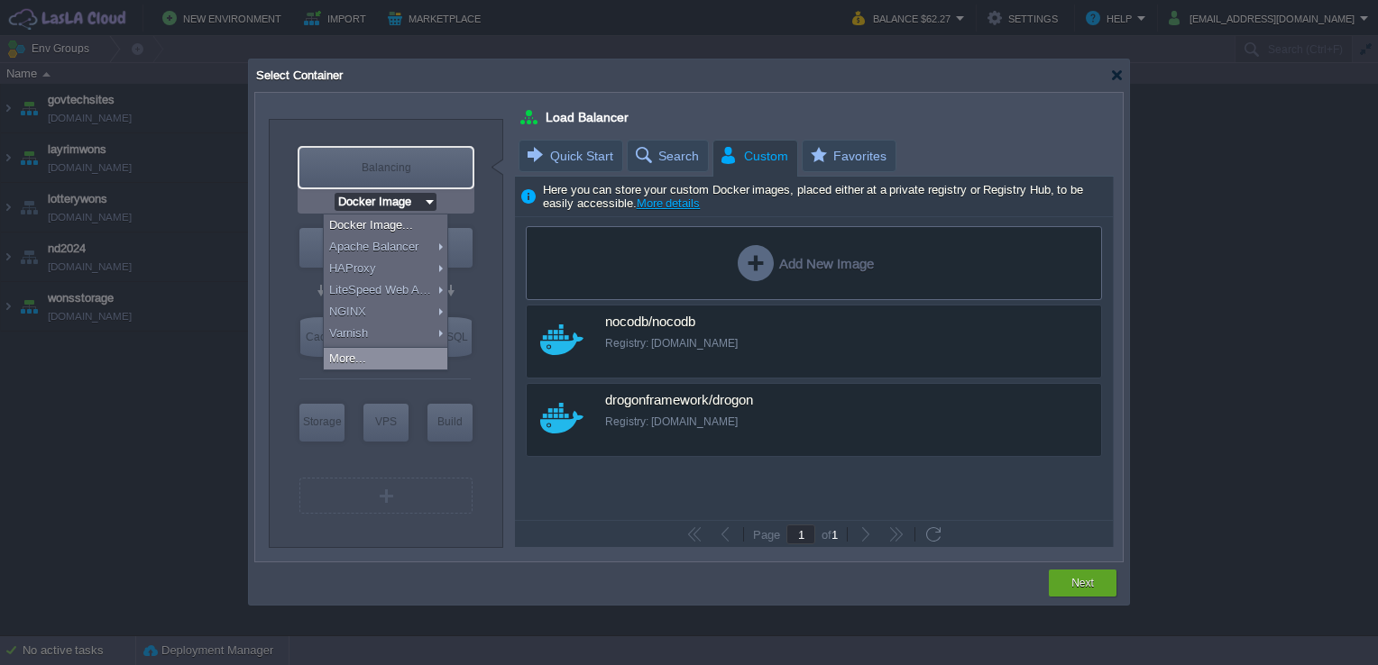
click at [376, 356] on div "More..." at bounding box center [386, 359] width 124 height 22
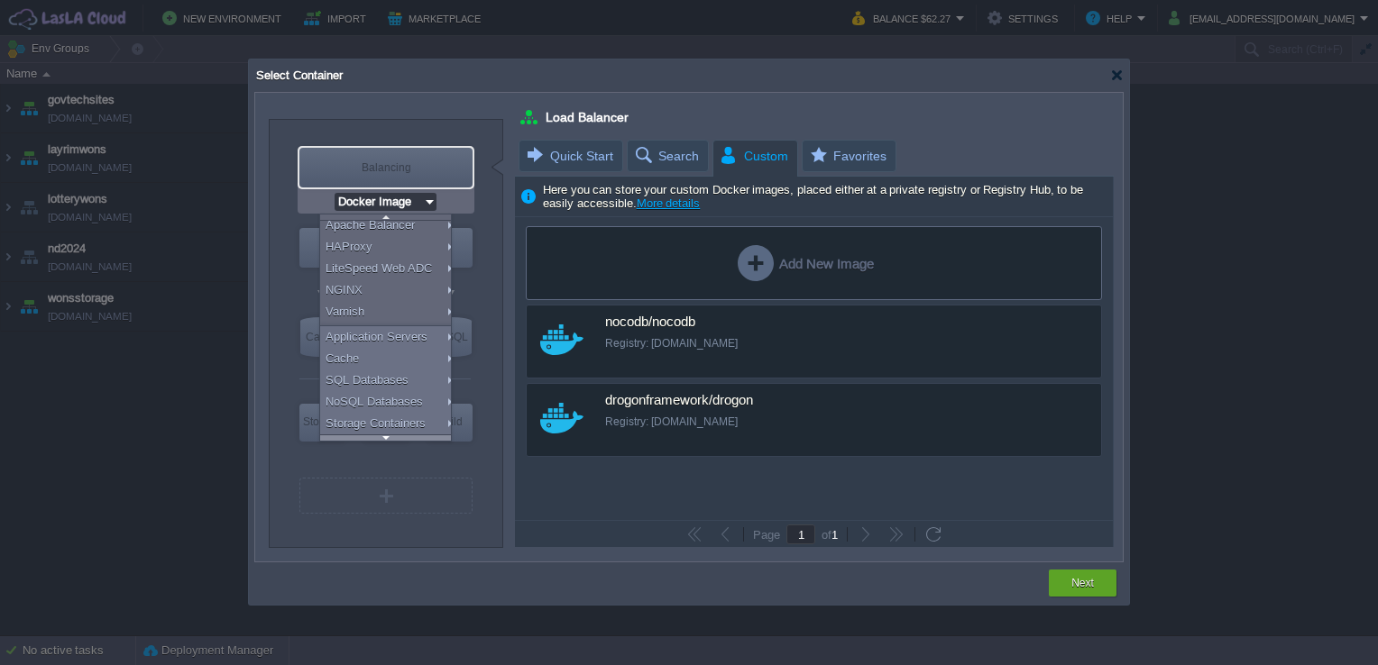
scroll to position [43, 0]
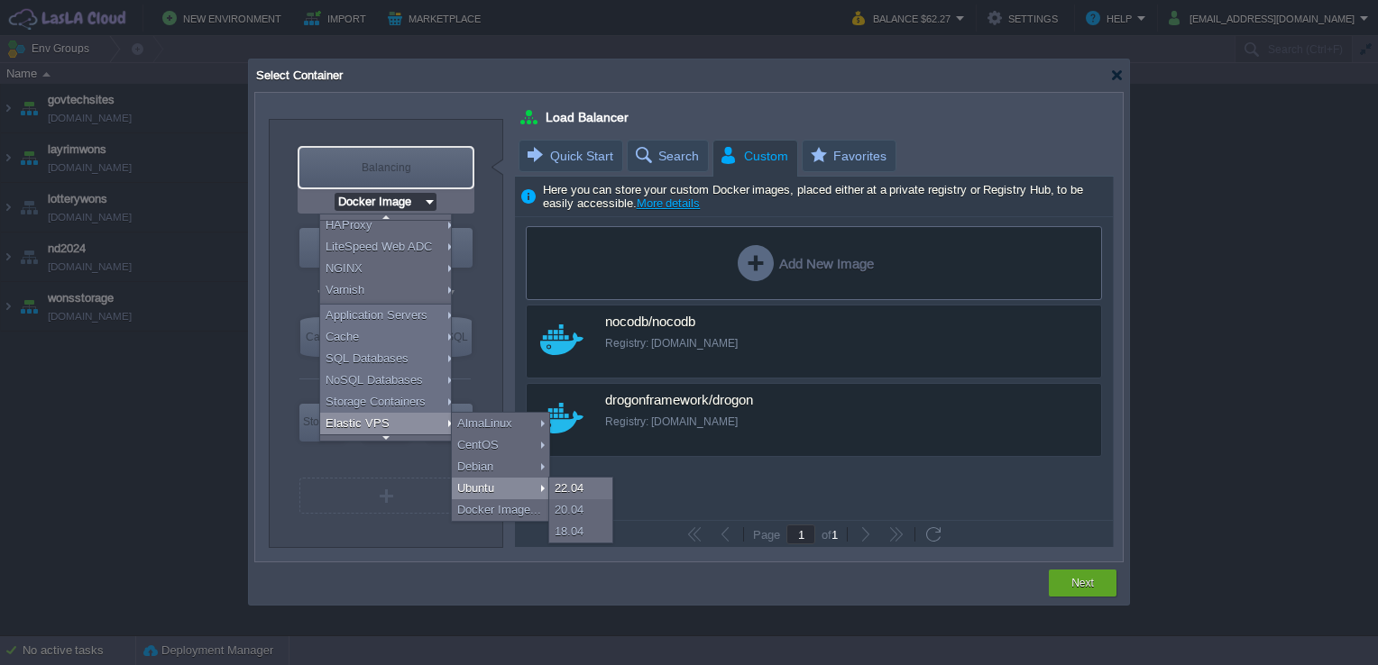
click at [488, 484] on div "Ubuntu" at bounding box center [500, 489] width 97 height 22
type input "Elastic VPS"
type input "Ubuntu 22.04"
type input "22.04"
type input "Ubuntu 22.04"
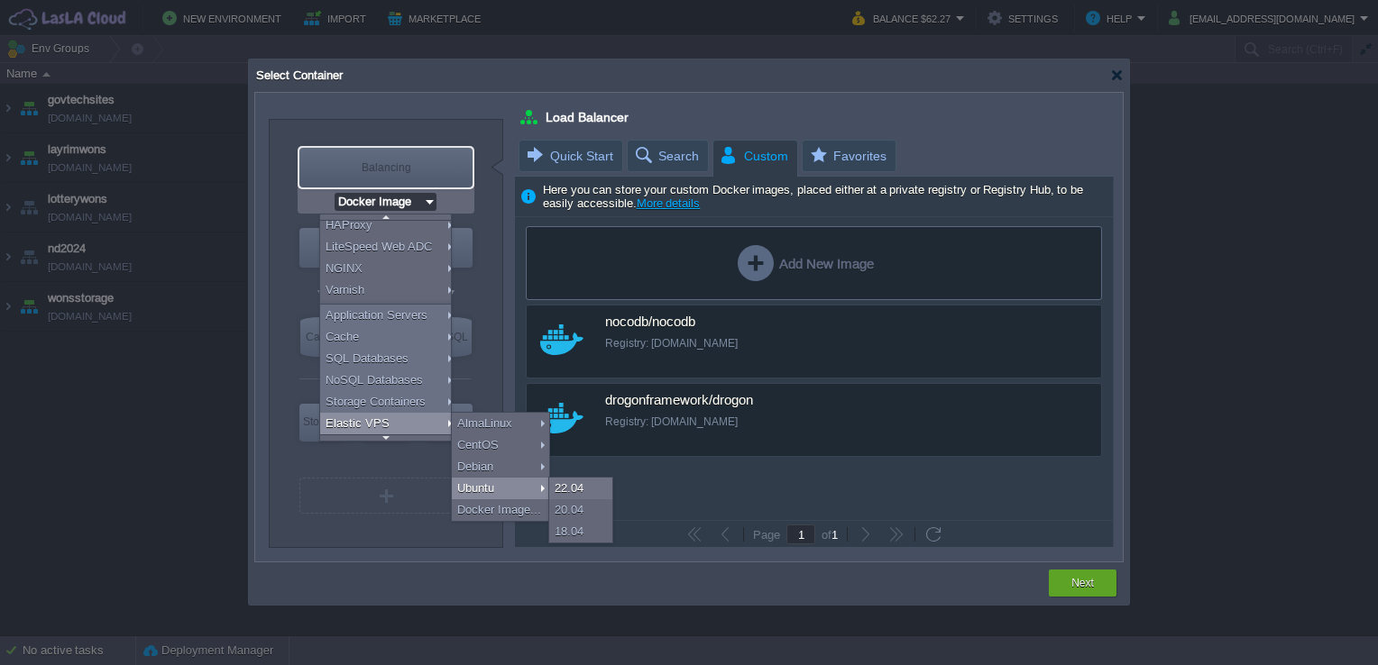
type input "Elastic VPS"
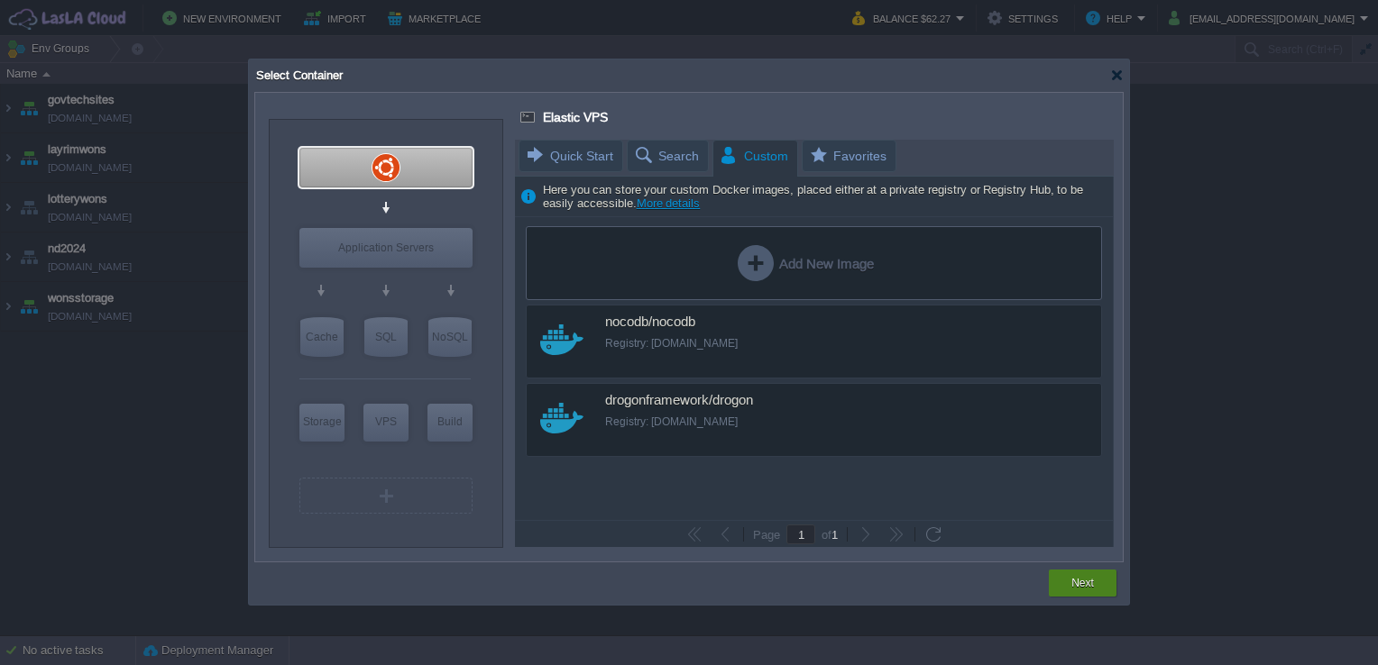
click at [1087, 584] on button "Next" at bounding box center [1082, 583] width 23 height 18
type input "Docker Image"
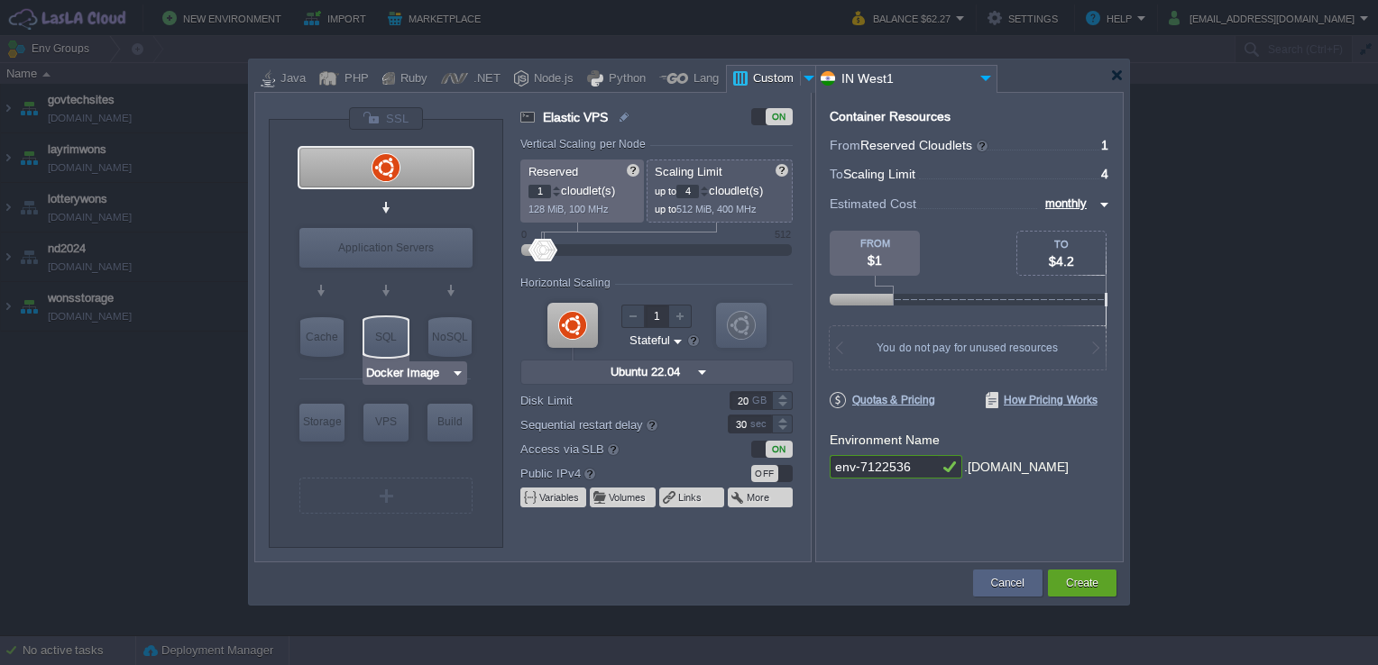
click at [389, 328] on div "SQL" at bounding box center [385, 337] width 43 height 40
type input "SQL Databases"
type input "4"
type input "6"
type input "Docker Image"
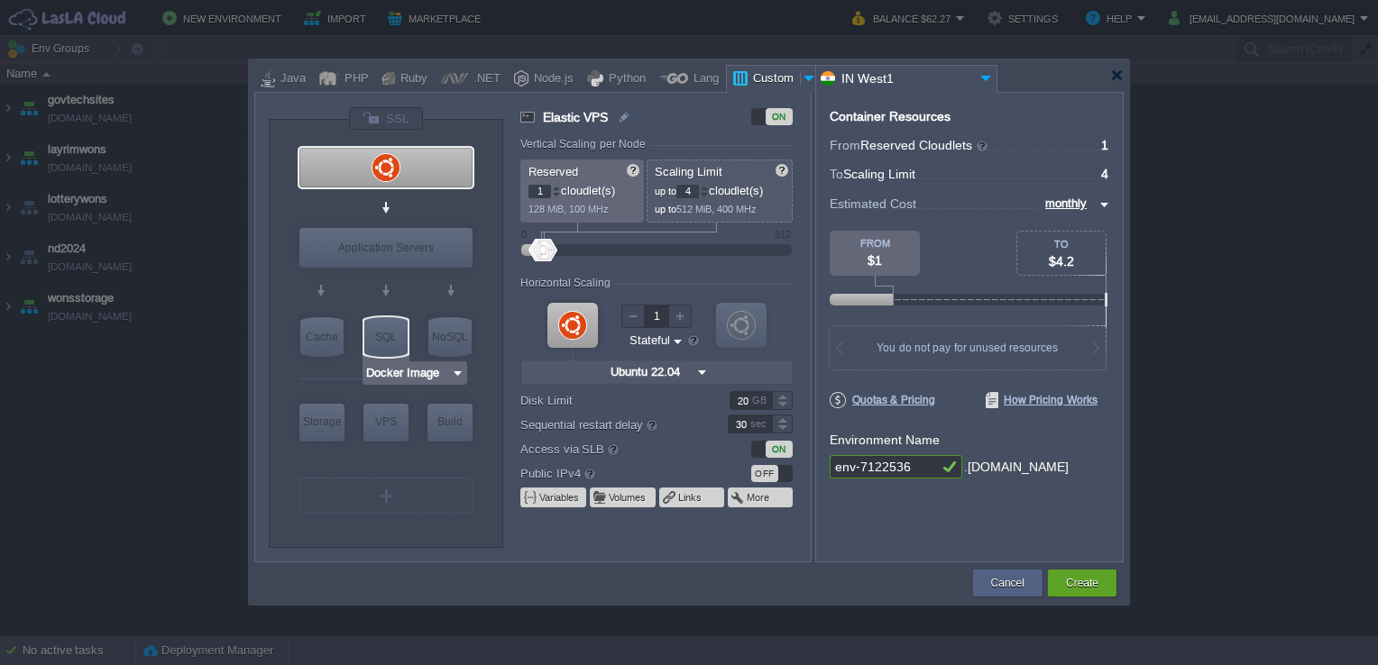
type input "Stateless"
type input "SQL Databases"
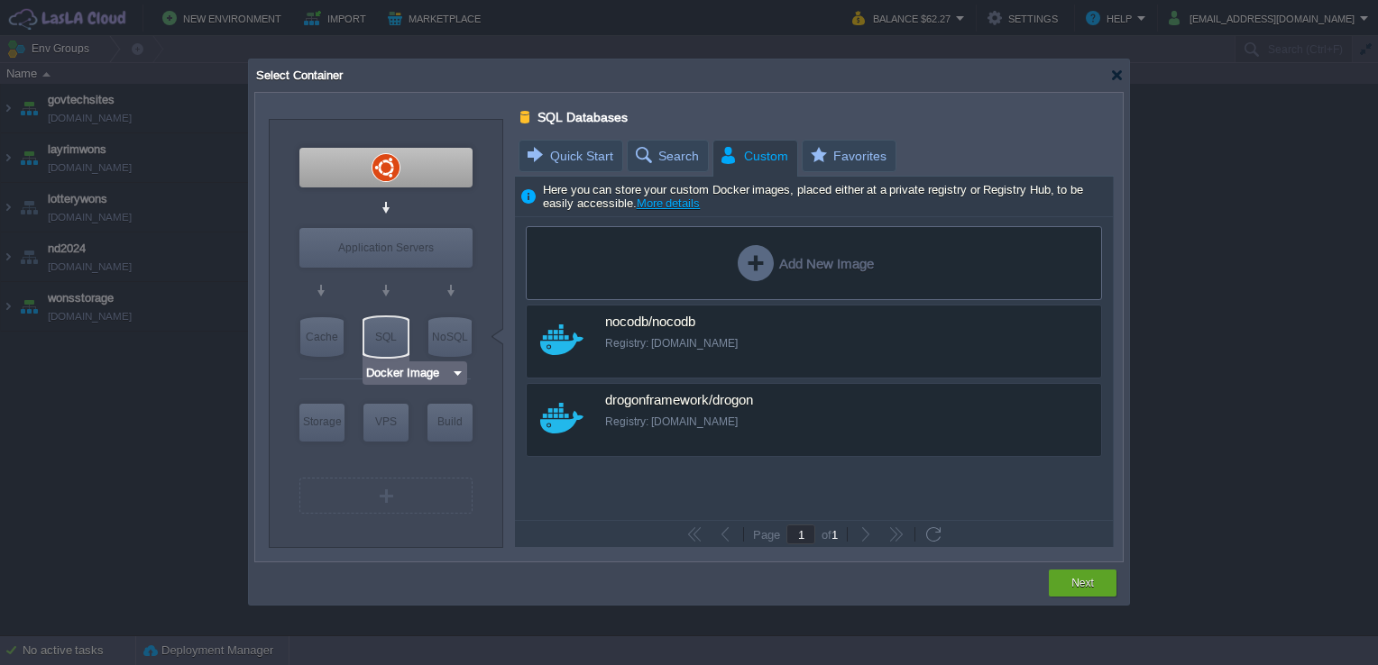
click at [380, 338] on div "SQL" at bounding box center [385, 337] width 43 height 40
click at [448, 377] on input "Docker Image" at bounding box center [408, 373] width 86 height 18
click at [454, 379] on img at bounding box center [458, 373] width 14 height 18
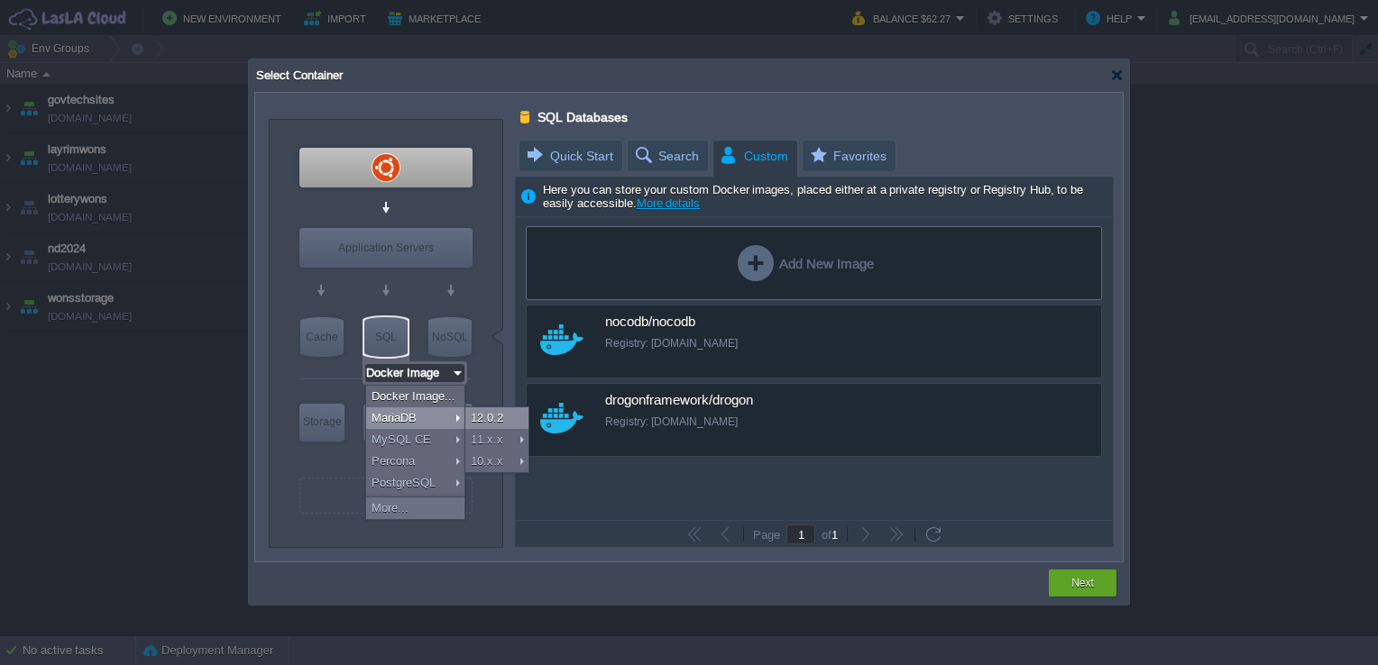
click at [490, 415] on div "12.0.2" at bounding box center [496, 419] width 63 height 22
type input "MariaDB 12.0.2"
type input "12.0.2-almalin..."
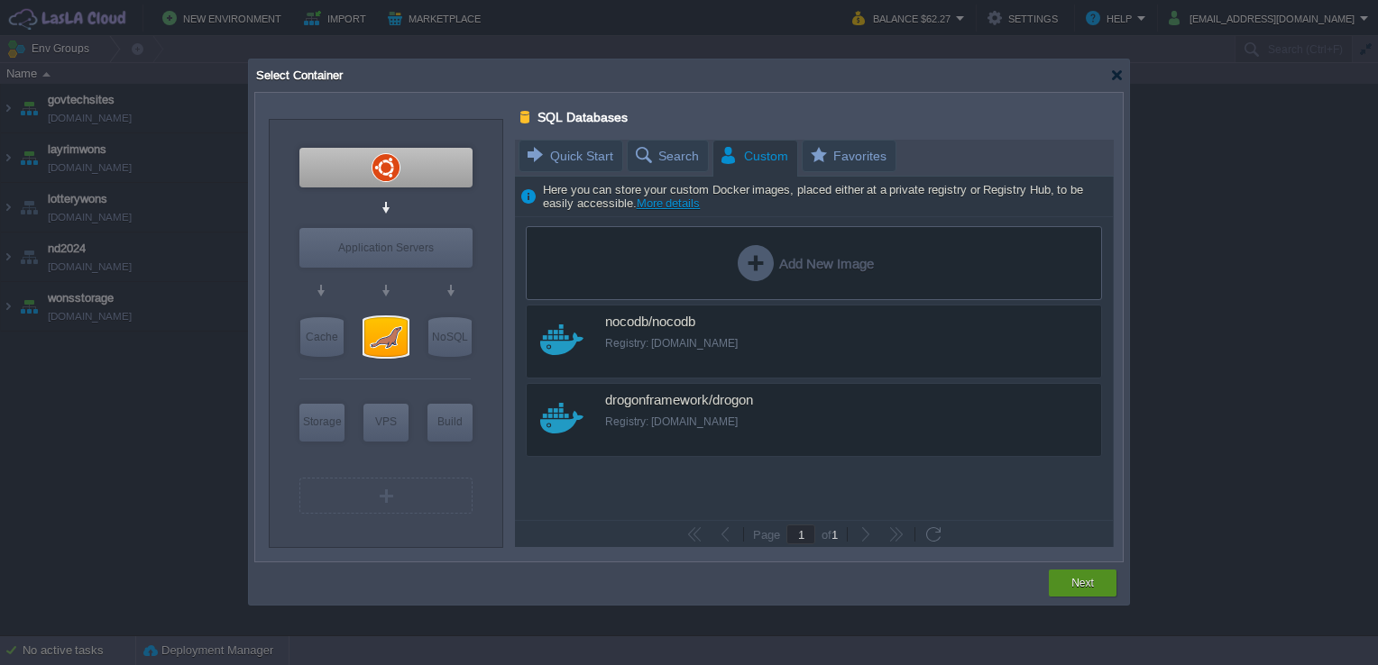
click at [1057, 574] on div "Next" at bounding box center [1083, 583] width 68 height 27
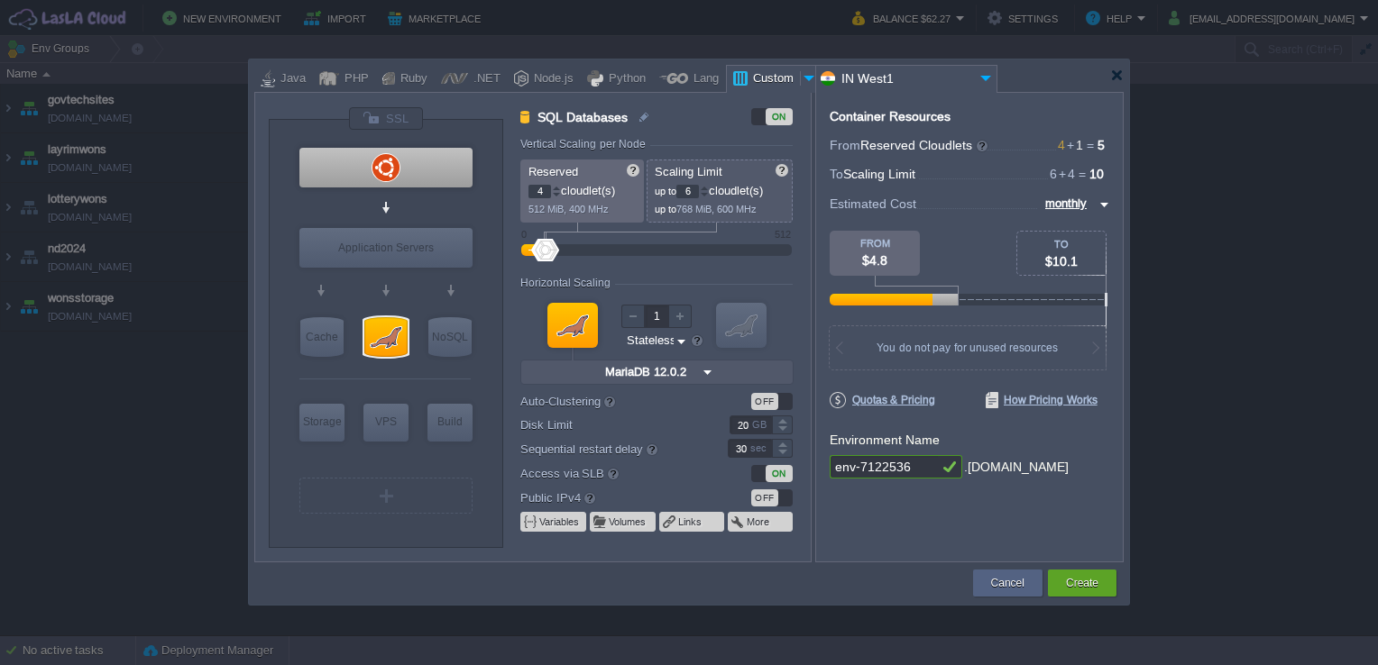
type input "Ubuntu 22.04"
click at [427, 156] on div at bounding box center [385, 168] width 173 height 40
type input "Elastic VPS"
type input "1"
type input "4"
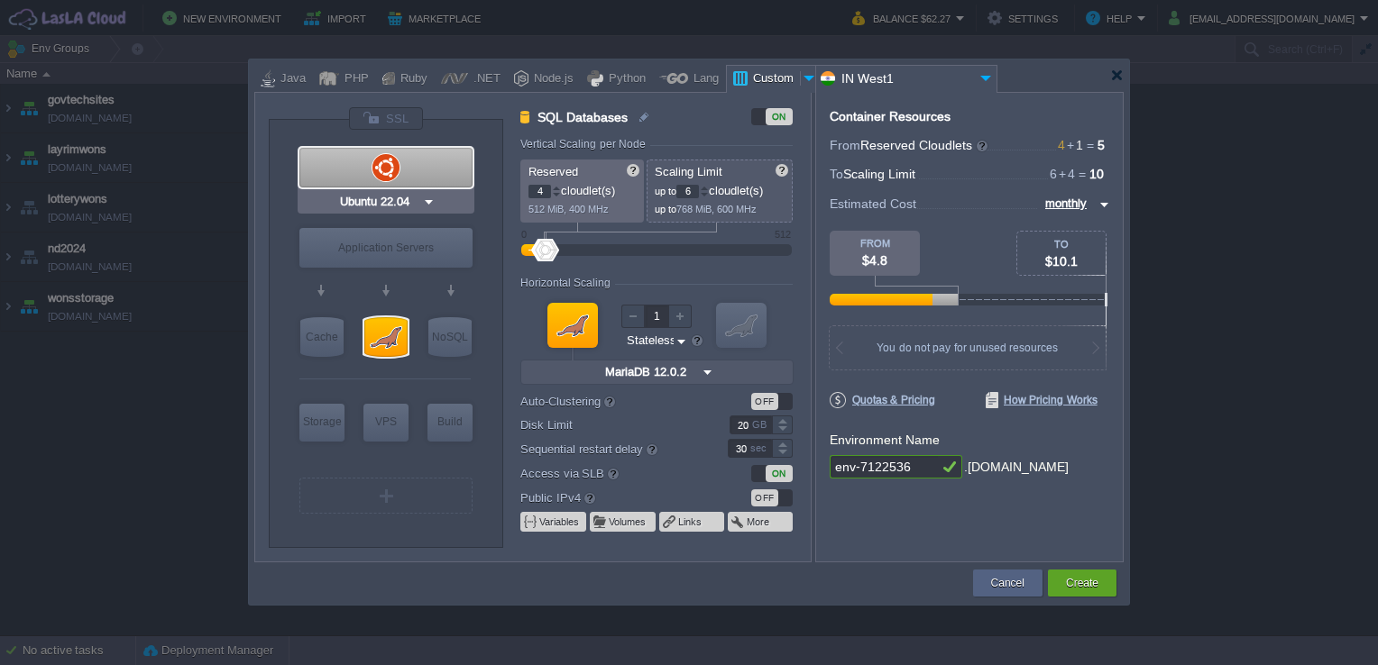
type input "Ubuntu 22.04"
type input "22.04"
type input "Stateful"
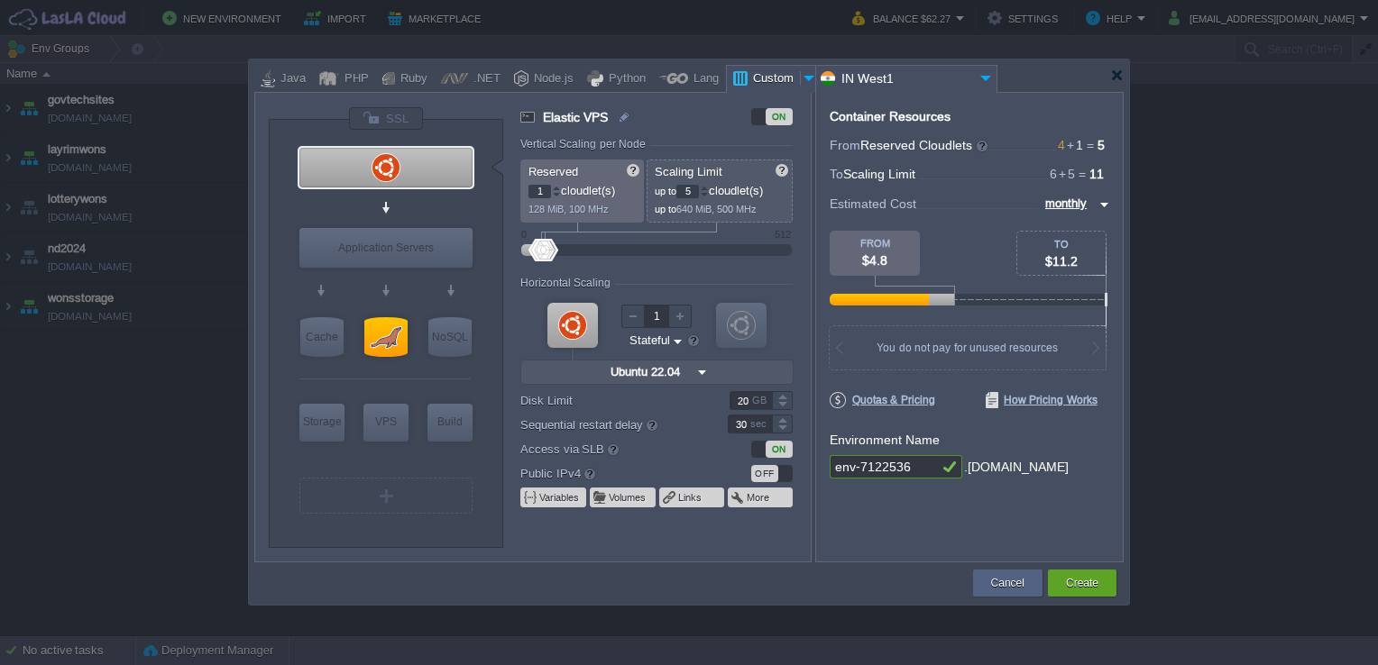
click at [707, 189] on div at bounding box center [704, 188] width 9 height 6
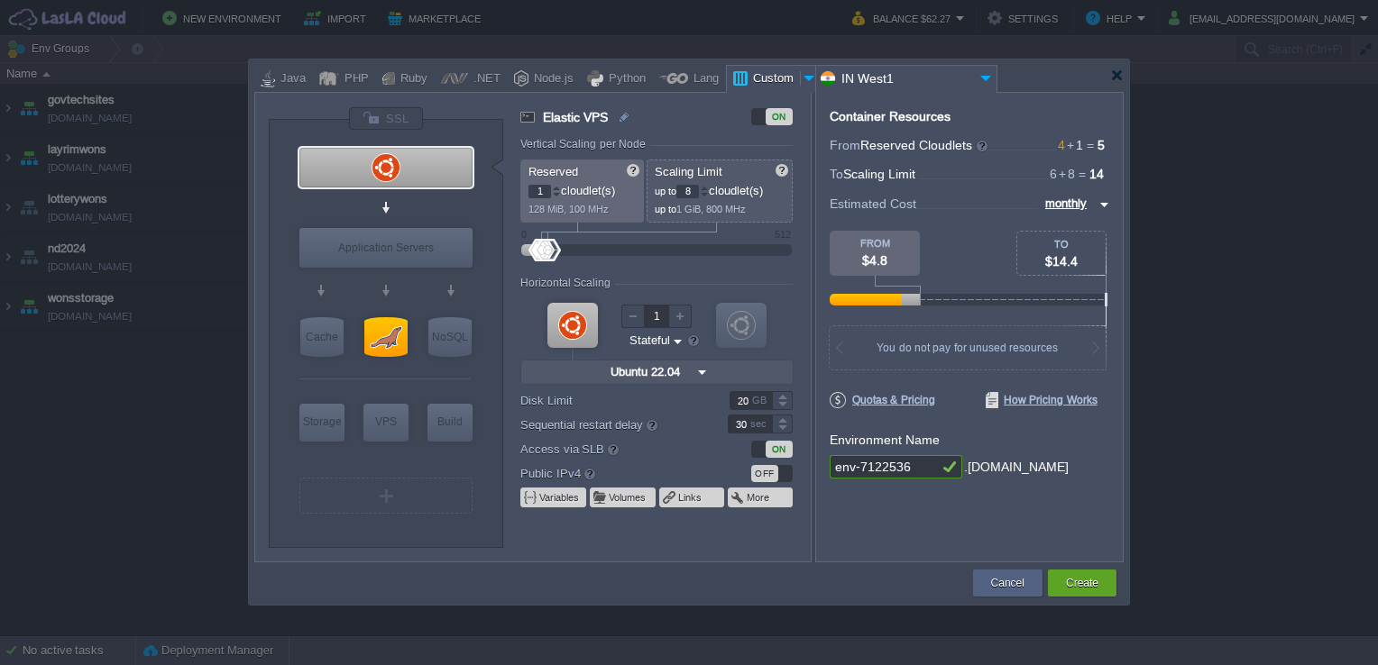
click at [708, 192] on div at bounding box center [704, 195] width 9 height 6
click at [708, 188] on div at bounding box center [704, 188] width 9 height 6
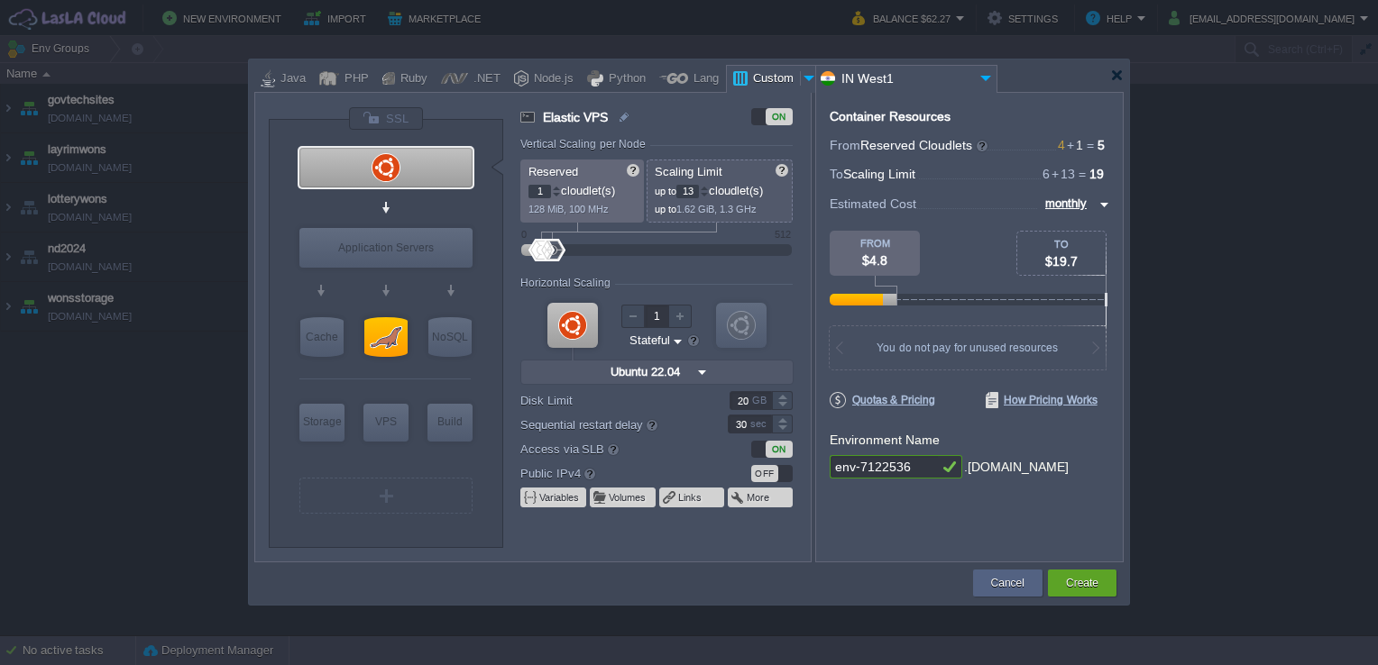
click at [708, 188] on div at bounding box center [704, 188] width 9 height 6
type input "16"
click at [708, 188] on div at bounding box center [704, 188] width 9 height 6
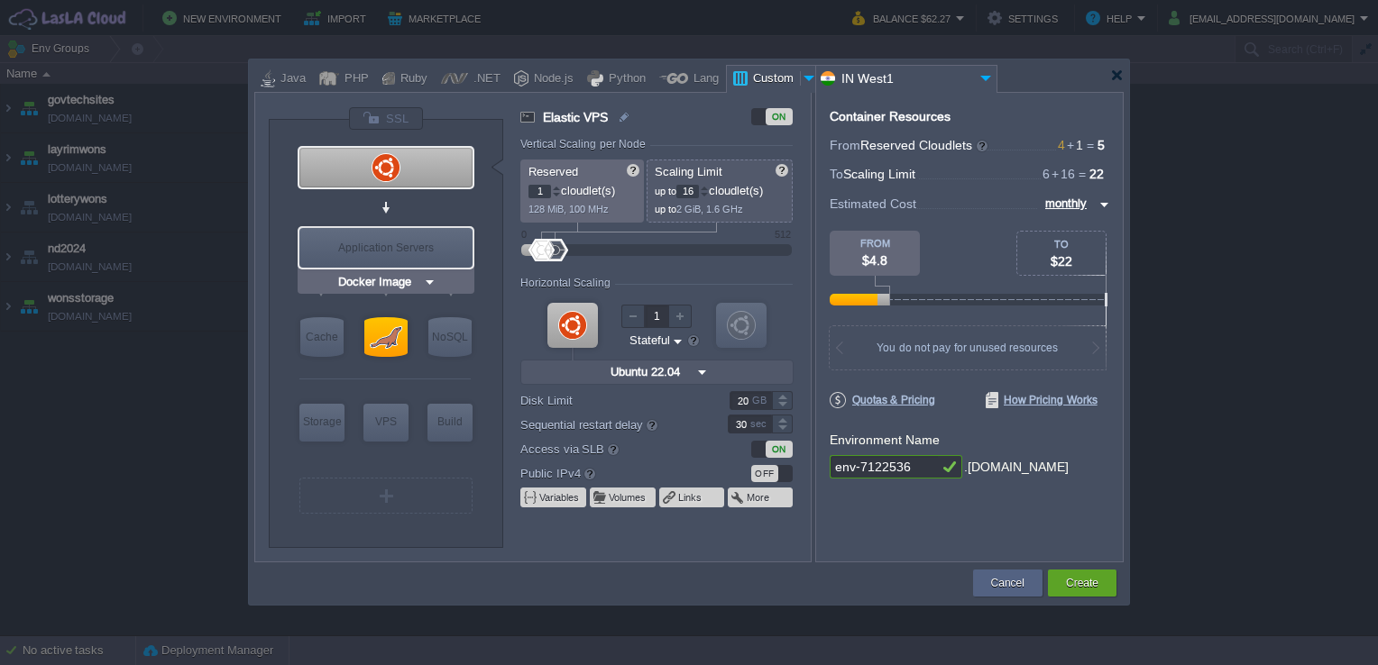
type input "MariaDB 12.0.2"
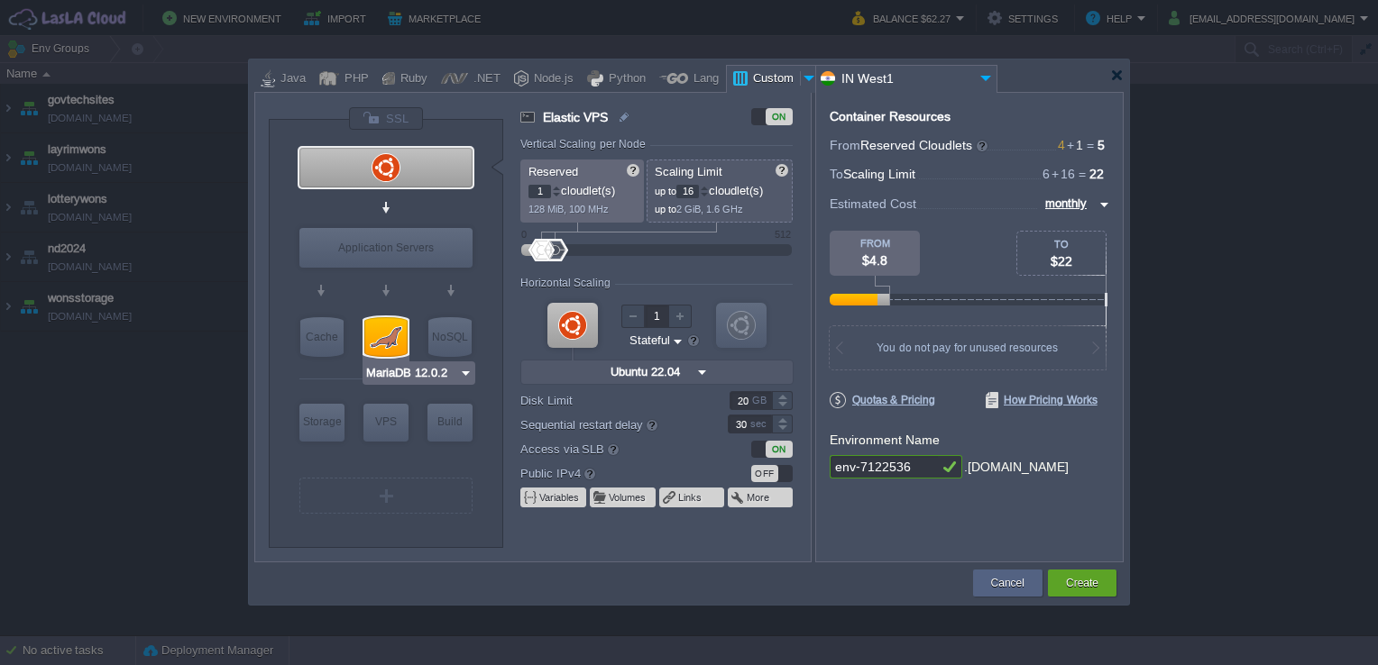
click at [383, 337] on div at bounding box center [385, 337] width 43 height 40
type input "SQL Databases"
type input "4"
type input "6"
type input "MariaDB 12.0.2"
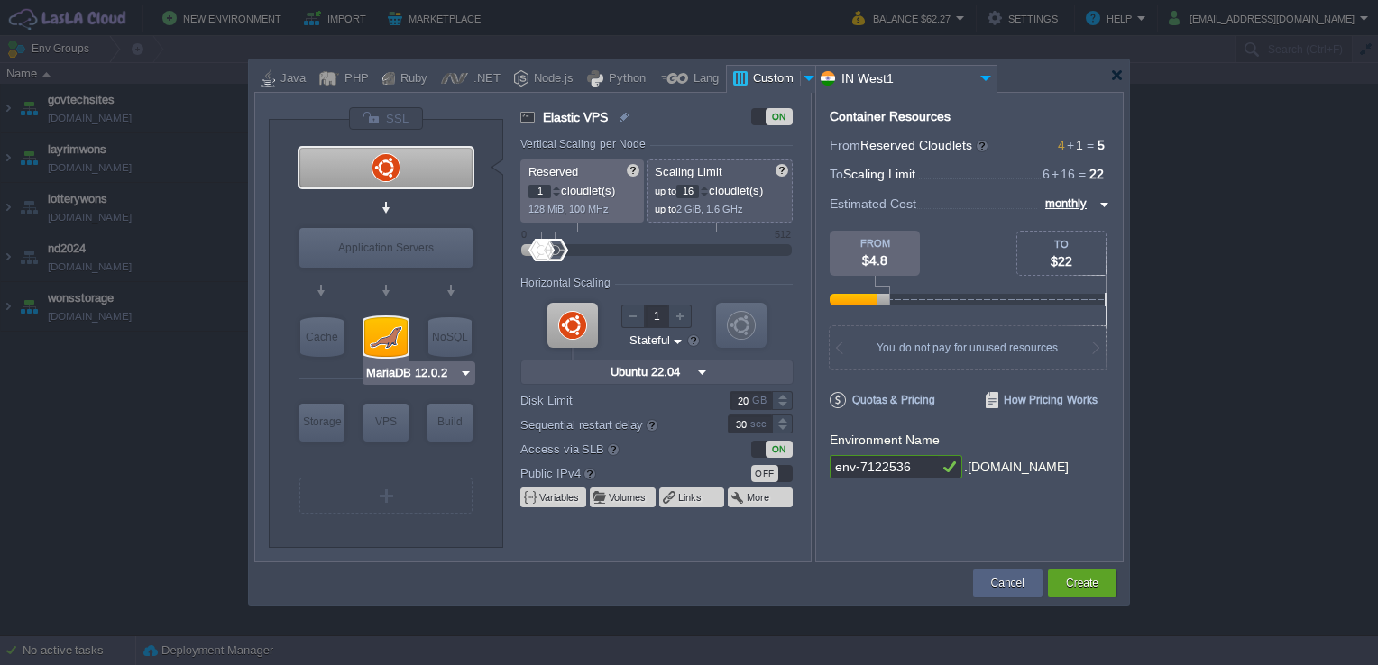
type input "12.0.2-almalin..."
type input "Stateless"
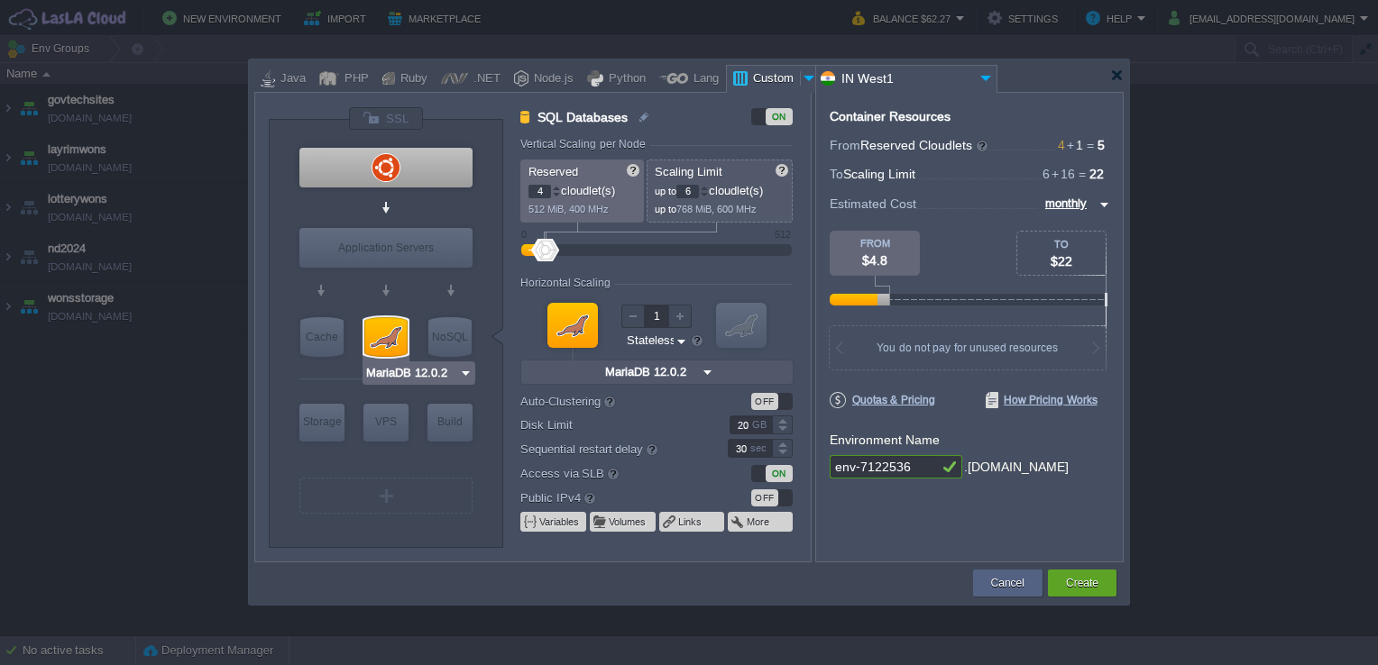
type input "Docker Image"
click at [706, 188] on div at bounding box center [704, 188] width 9 height 6
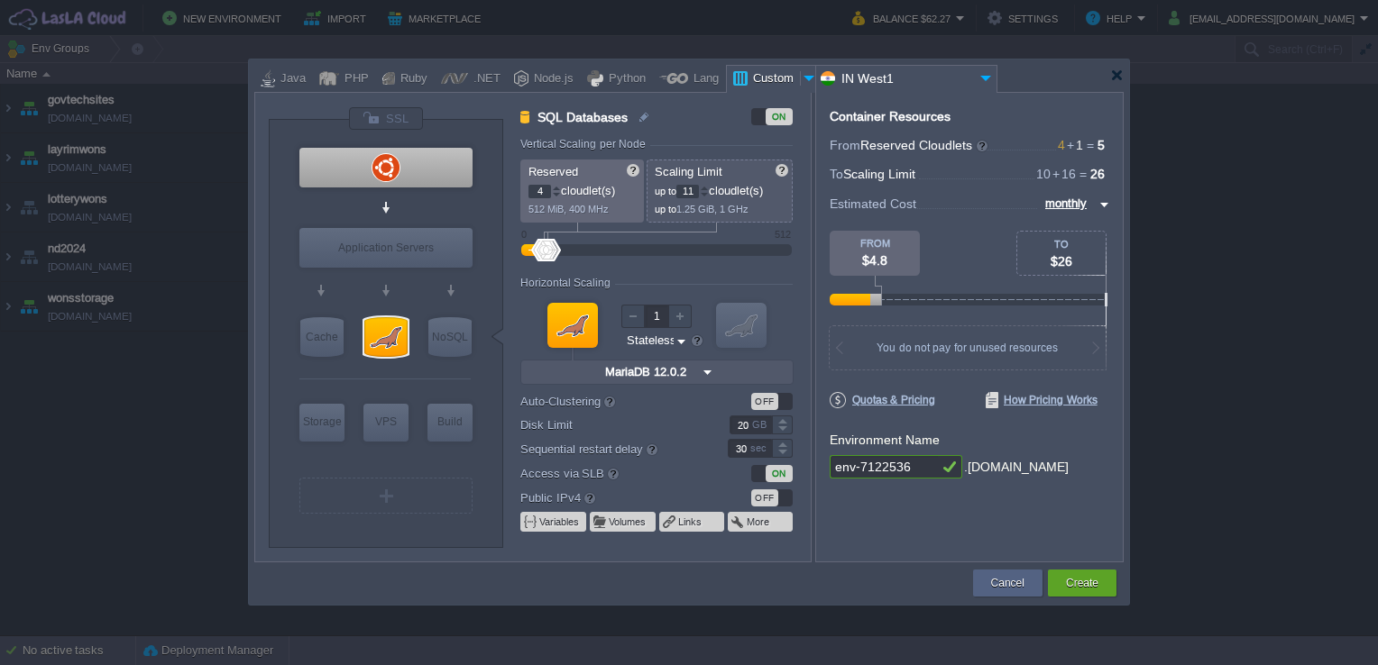
click at [706, 188] on div at bounding box center [704, 188] width 9 height 6
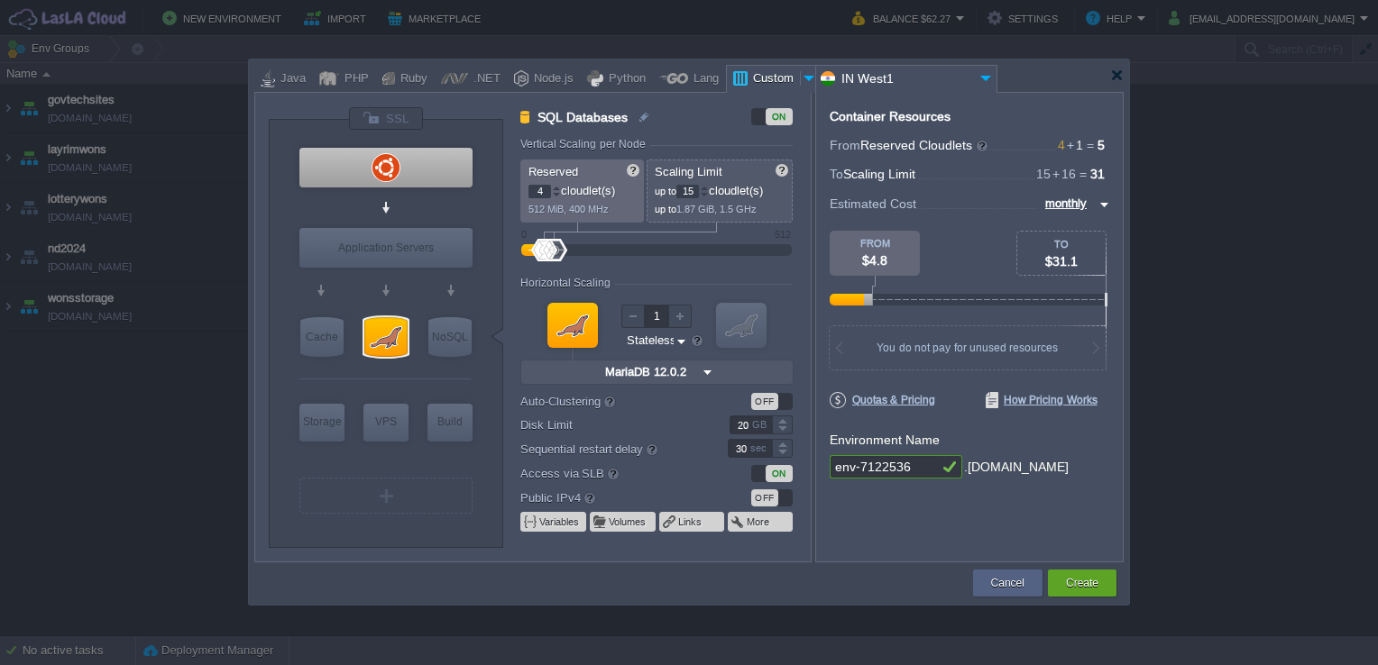
type input "16"
click at [706, 188] on div at bounding box center [704, 188] width 9 height 6
type input "Ubuntu 22.04"
click at [429, 164] on div at bounding box center [385, 168] width 173 height 40
type input "Elastic VPS"
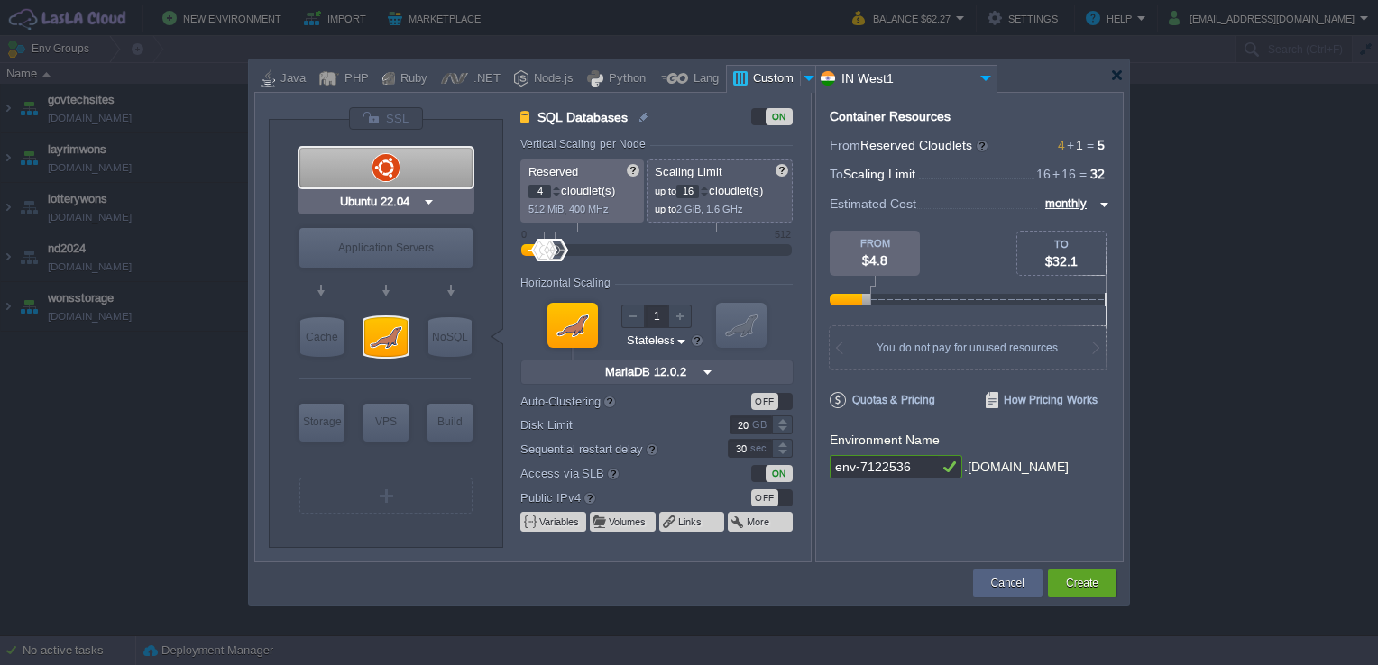
type input "1"
type input "Ubuntu 22.04"
type input "22.04"
type input "Stateful"
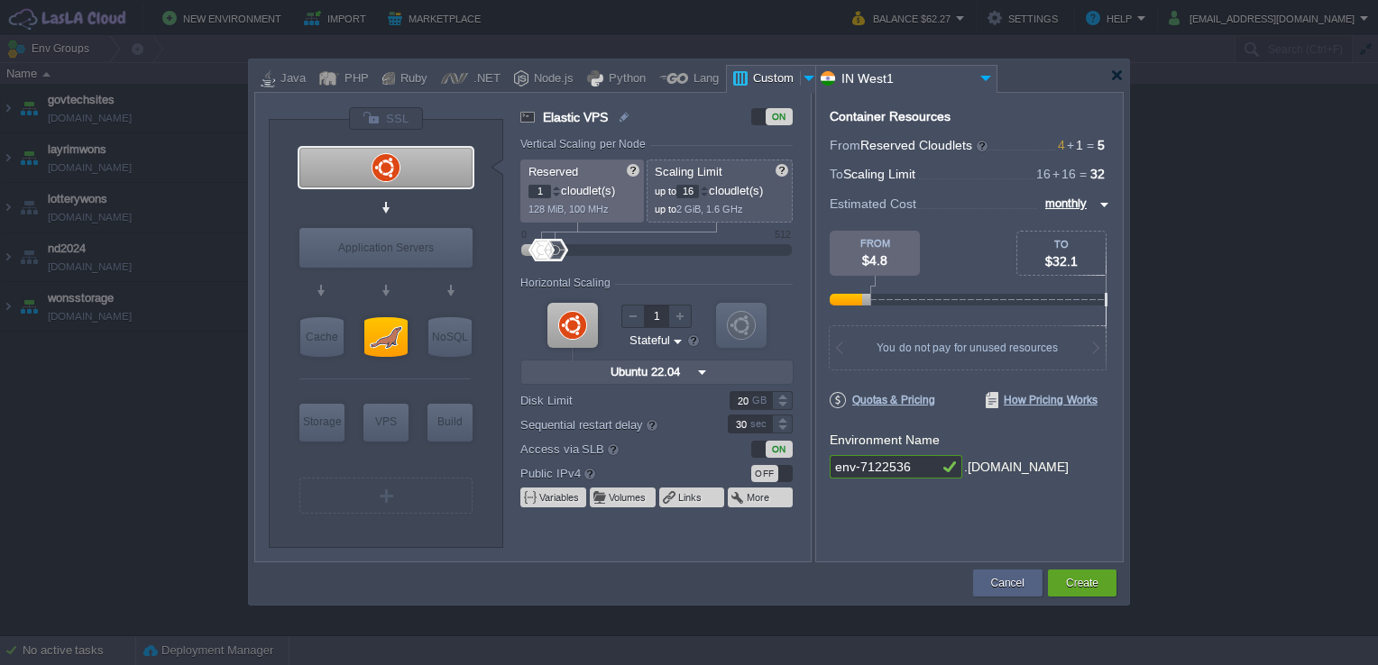
click at [782, 478] on div "OFF" at bounding box center [771, 473] width 41 height 17
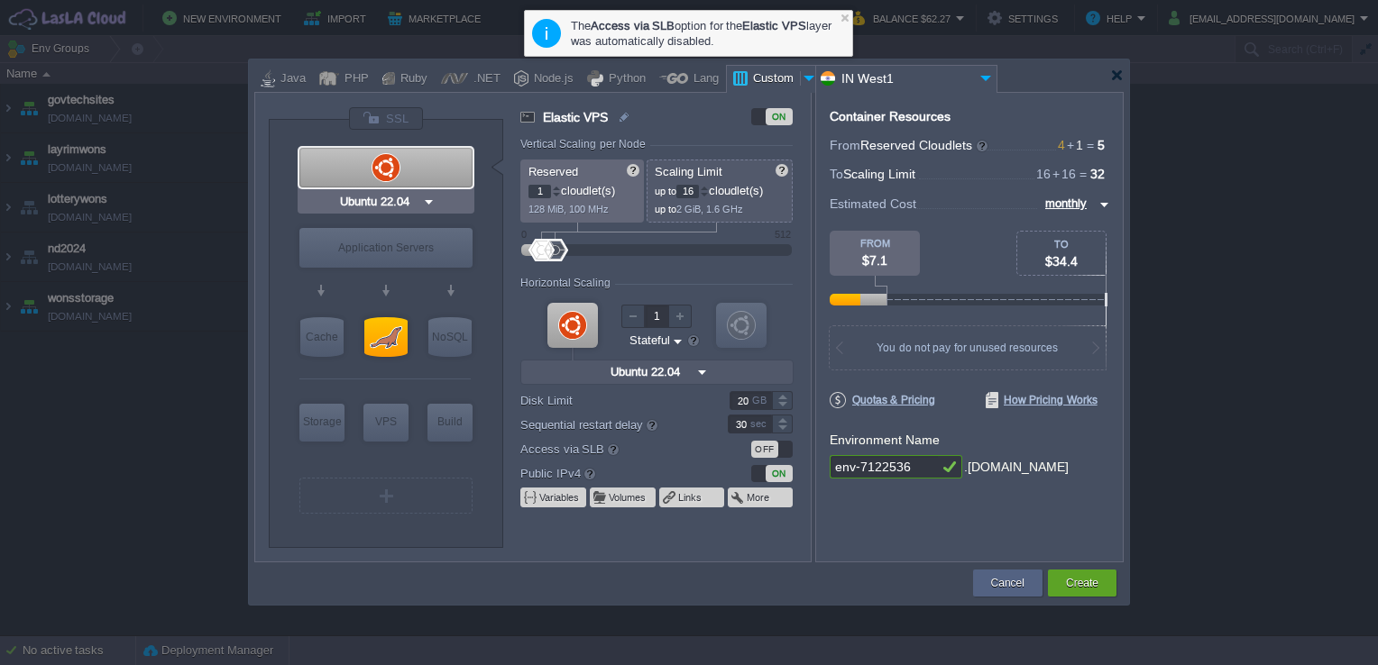
click at [416, 175] on div at bounding box center [385, 168] width 173 height 40
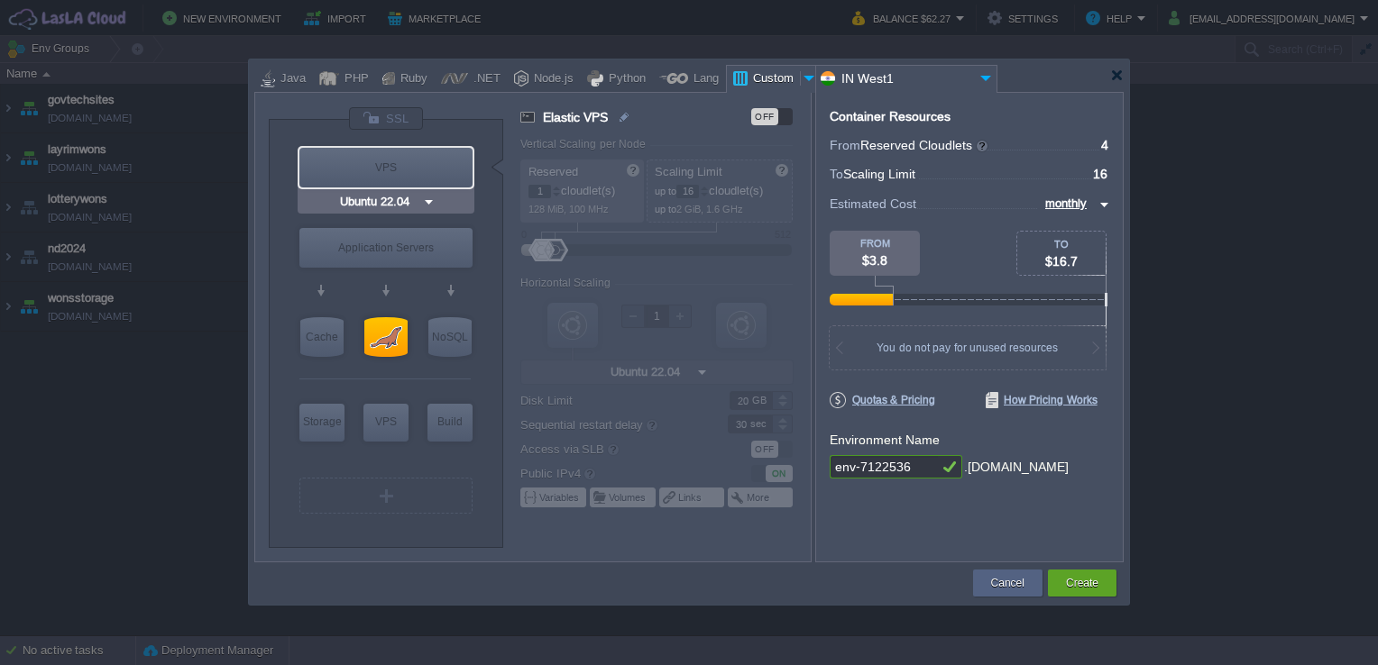
click at [413, 167] on div "VPS" at bounding box center [385, 168] width 173 height 40
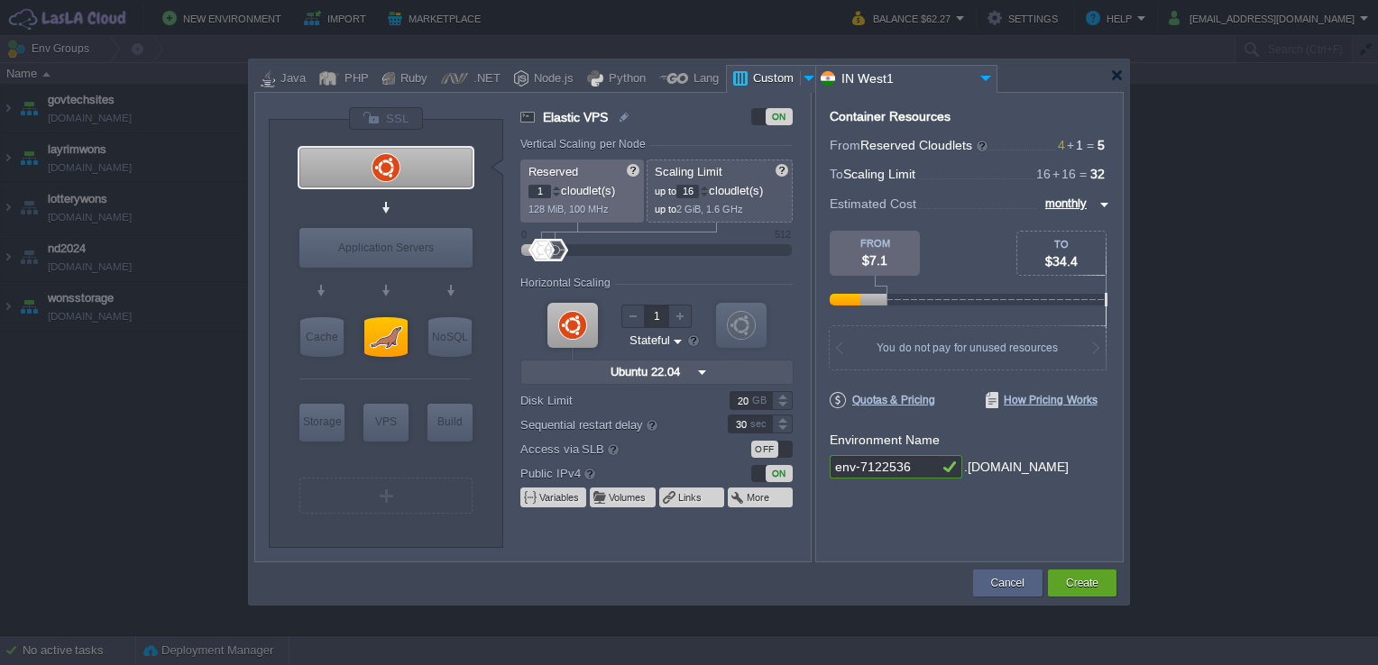
click at [437, 207] on div at bounding box center [384, 207] width 171 height 32
type input "MariaDB 12.0.2"
click at [389, 343] on div at bounding box center [385, 337] width 43 height 40
type input "SQL Databases"
type input "4"
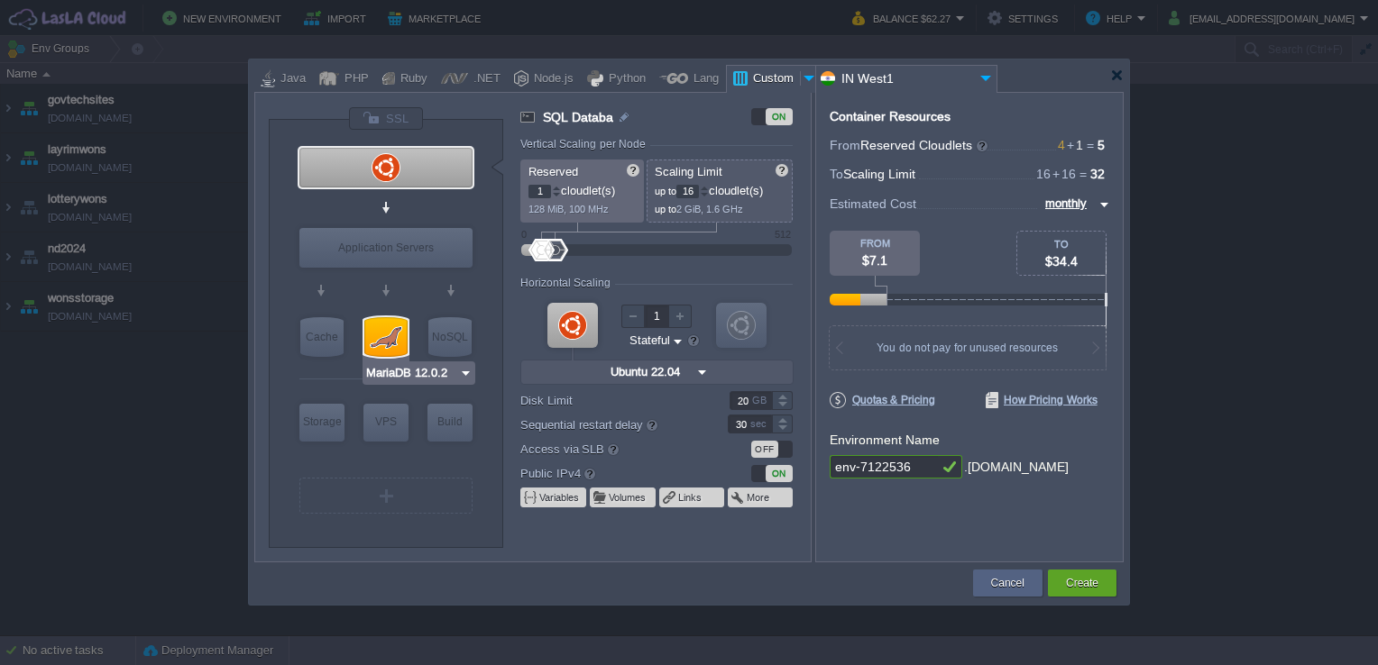
type input "MariaDB 12.0.2"
type input "12.0.2-almalin..."
type input "Stateless"
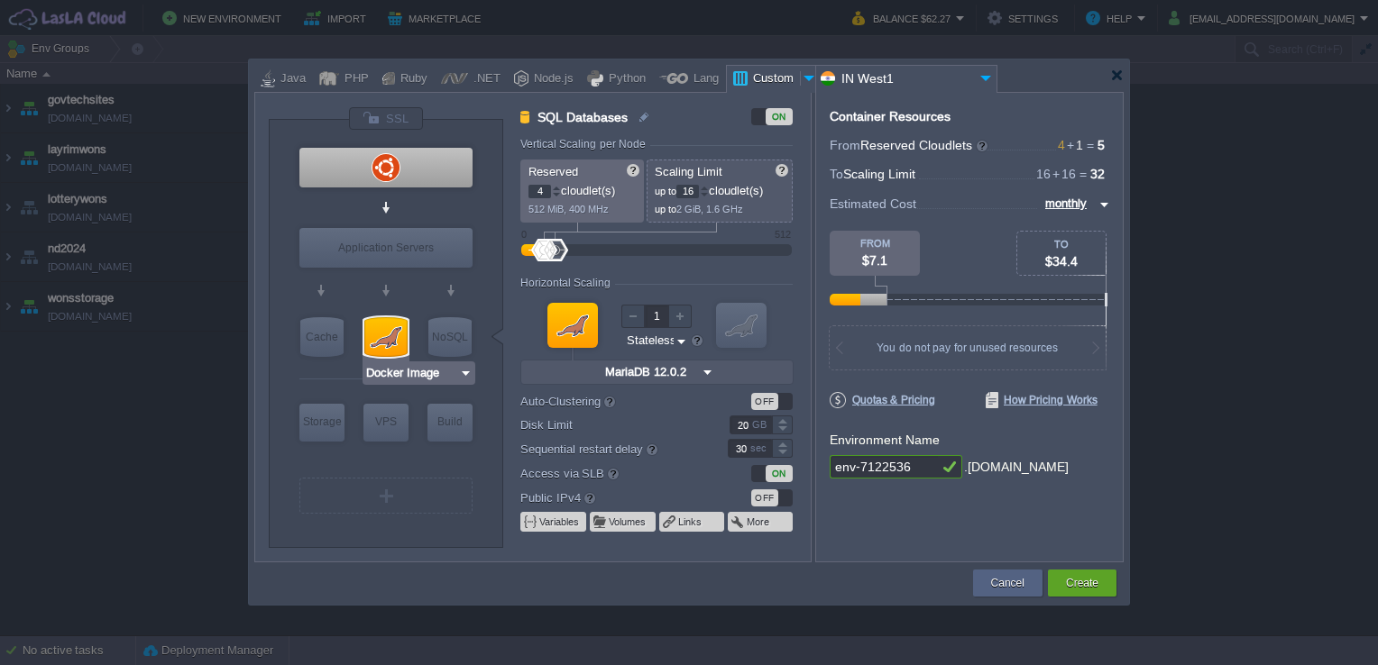
type input "Ubuntu 22.04"
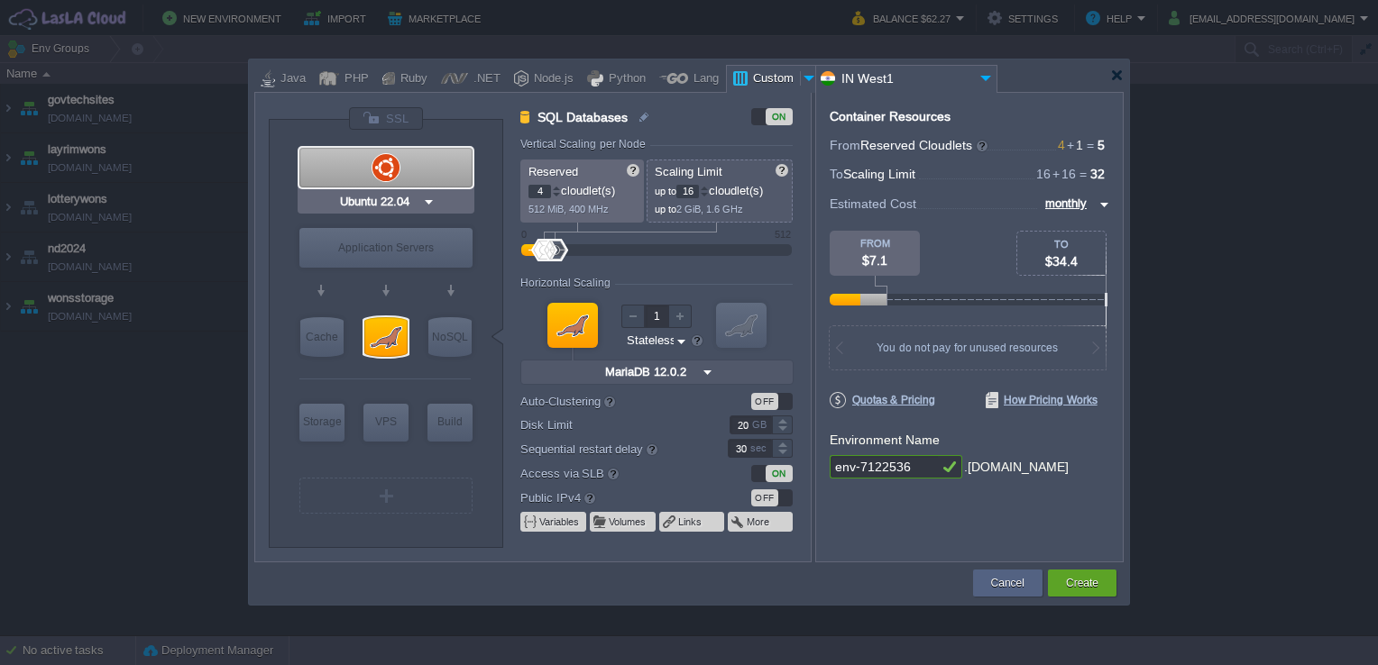
click at [439, 155] on div at bounding box center [385, 168] width 173 height 40
type input "Elastic VPS"
type input "1"
type input "Ubuntu 22.04"
type input "22.04"
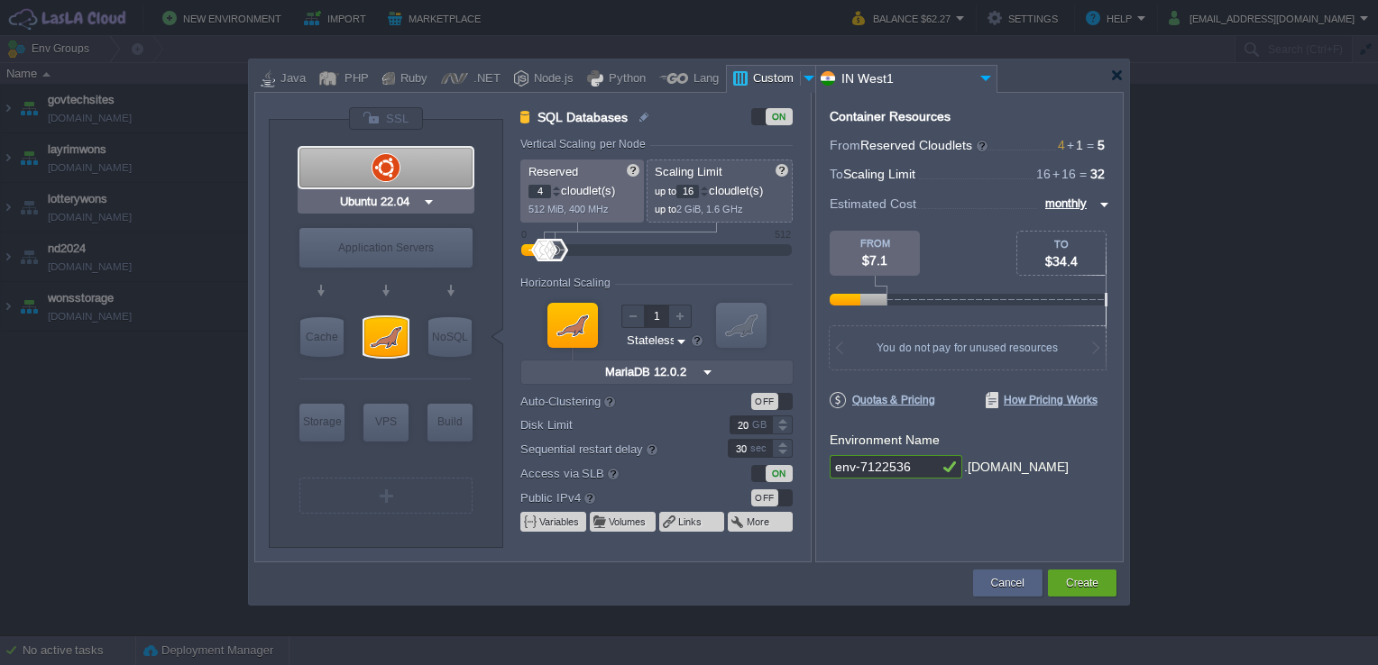
type input "Stateful"
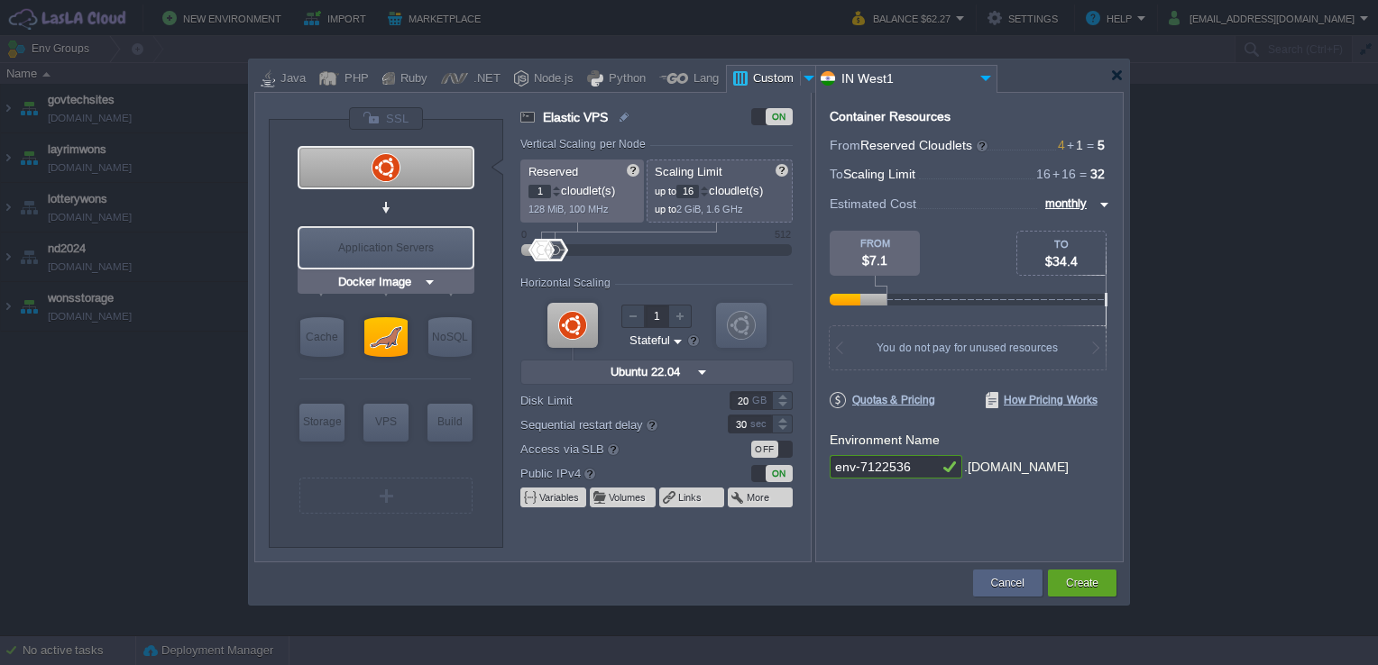
type input "MariaDB 12.0.2"
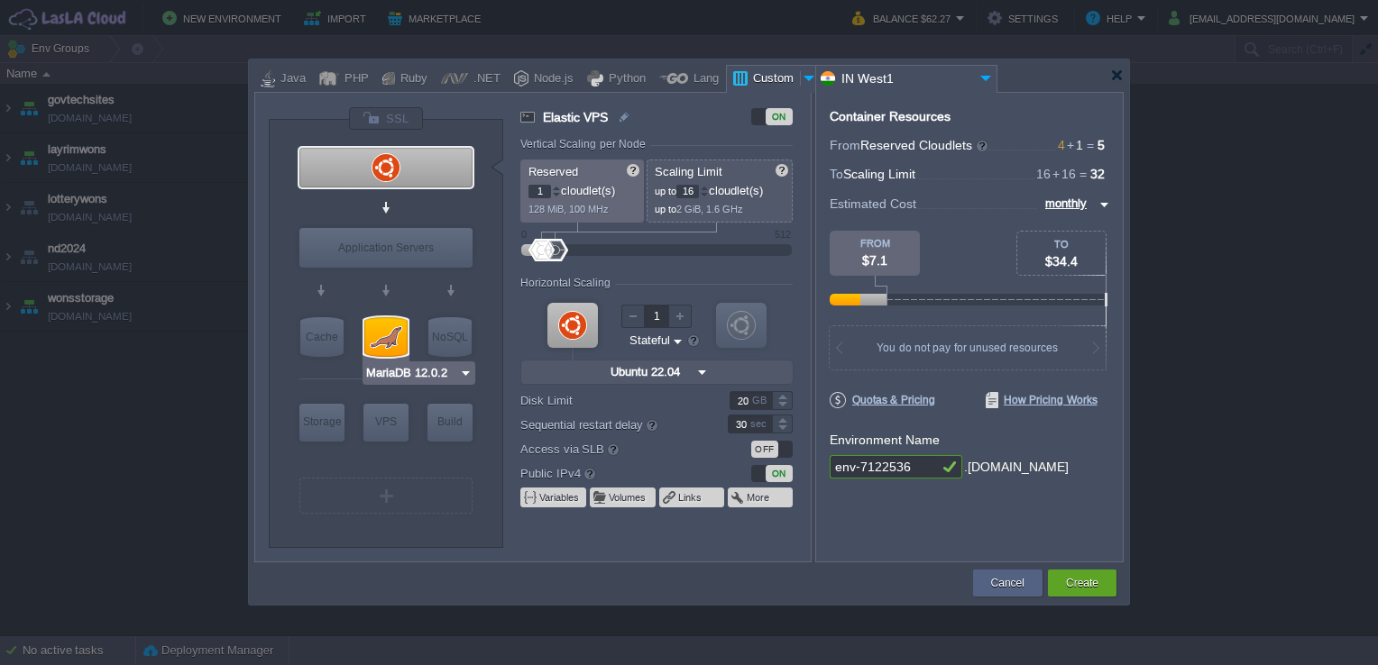
click at [389, 334] on div at bounding box center [385, 337] width 43 height 40
type input "SQL Databases"
type input "4"
type input "MariaDB 12.0.2"
type input "12.0.2-almalin..."
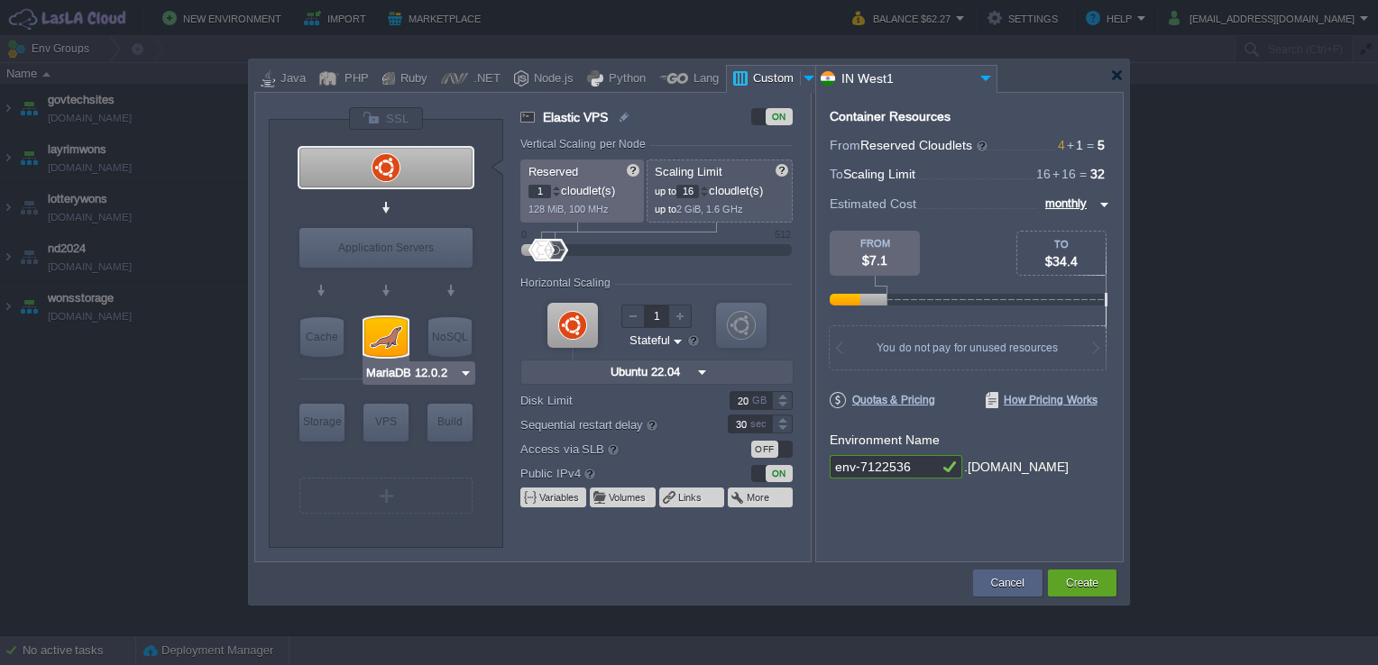
type input "Stateless"
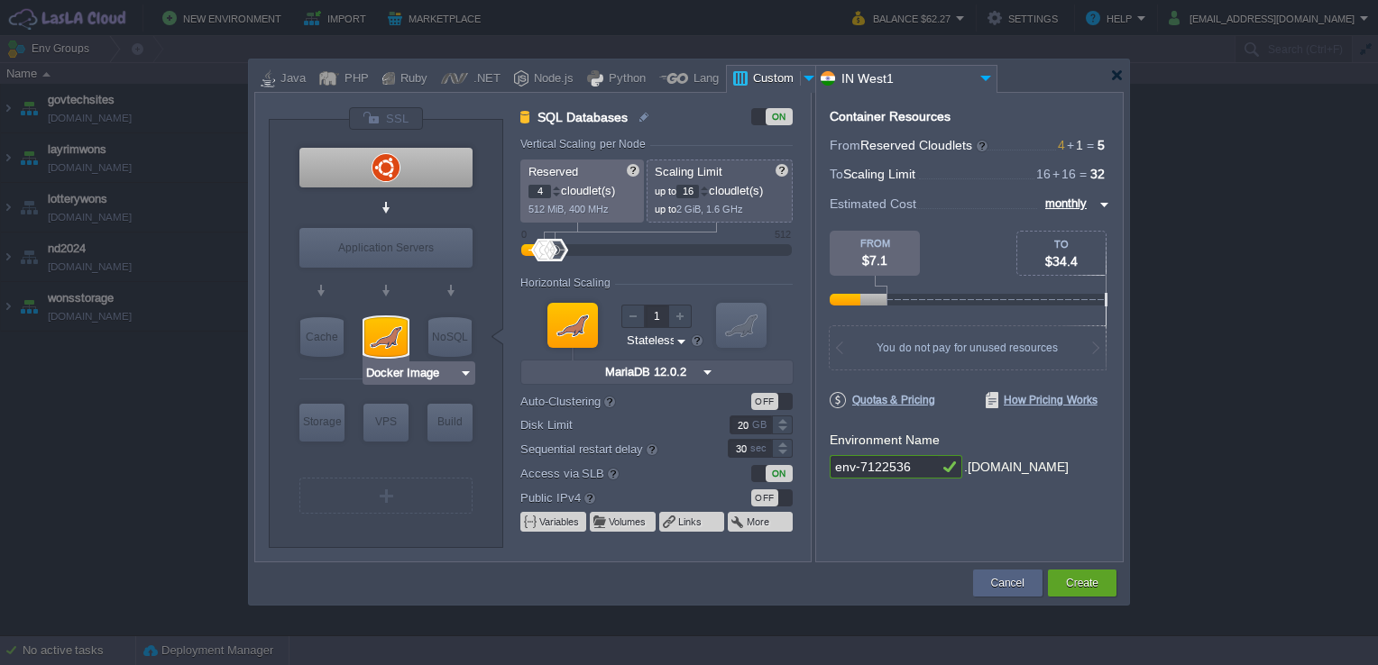
type input "Ubuntu 22.04"
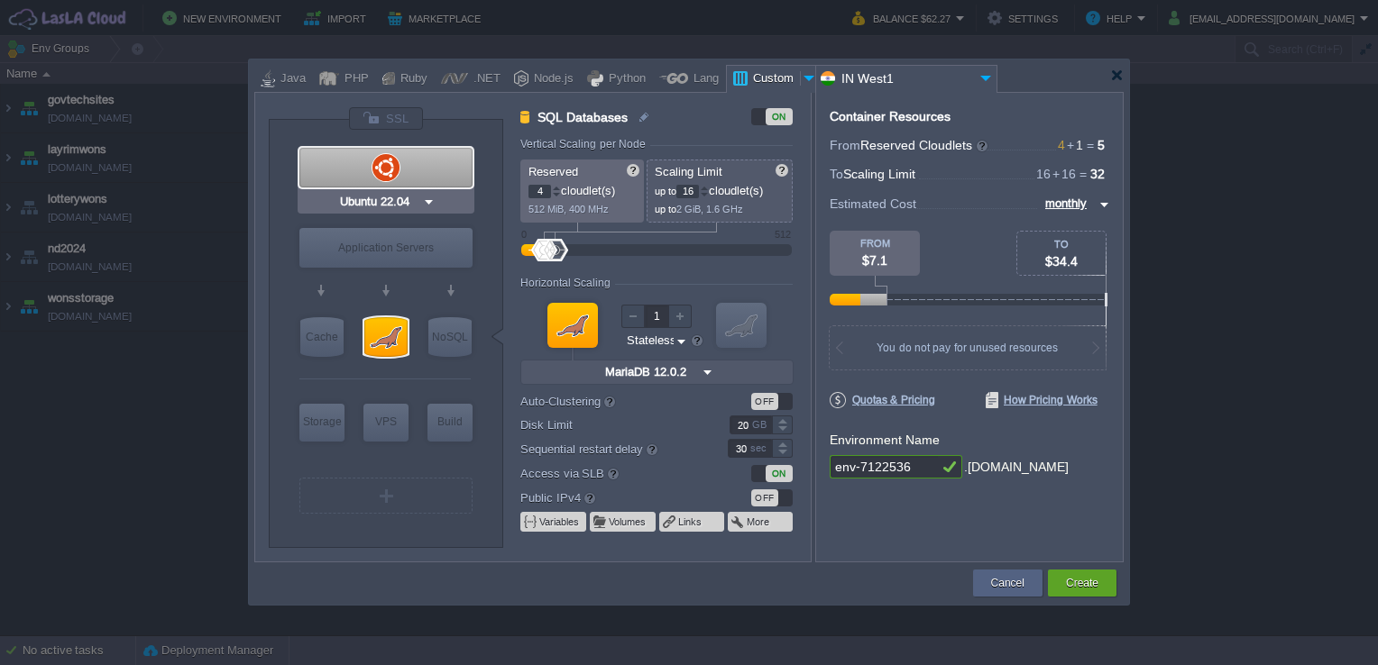
click at [408, 161] on div at bounding box center [385, 168] width 173 height 40
type input "Elastic VPS"
type input "1"
type input "Ubuntu 22.04"
type input "22.04"
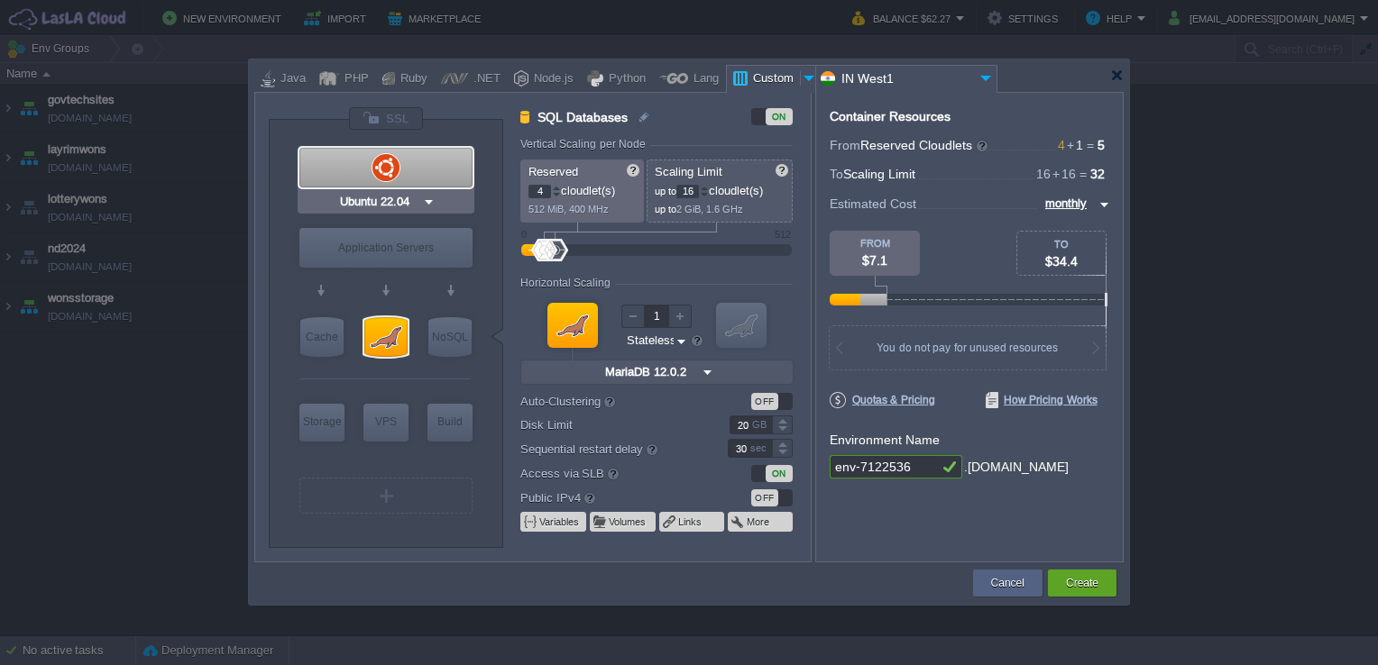
type input "Stateful"
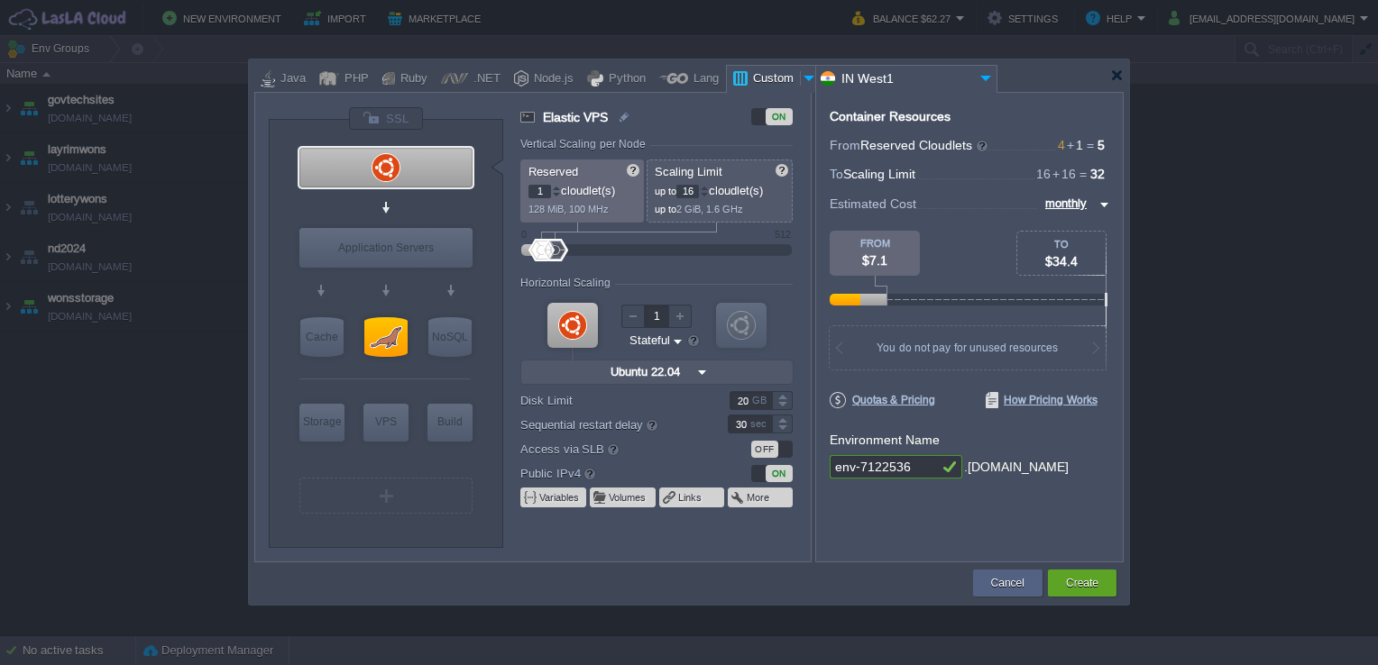
click at [466, 128] on div "VM VPS VM Application Servers VM Cache VM SQL VM NoSQL VM Storage VM VPS VM Bui…" at bounding box center [386, 333] width 234 height 427
click at [456, 207] on div at bounding box center [384, 207] width 171 height 32
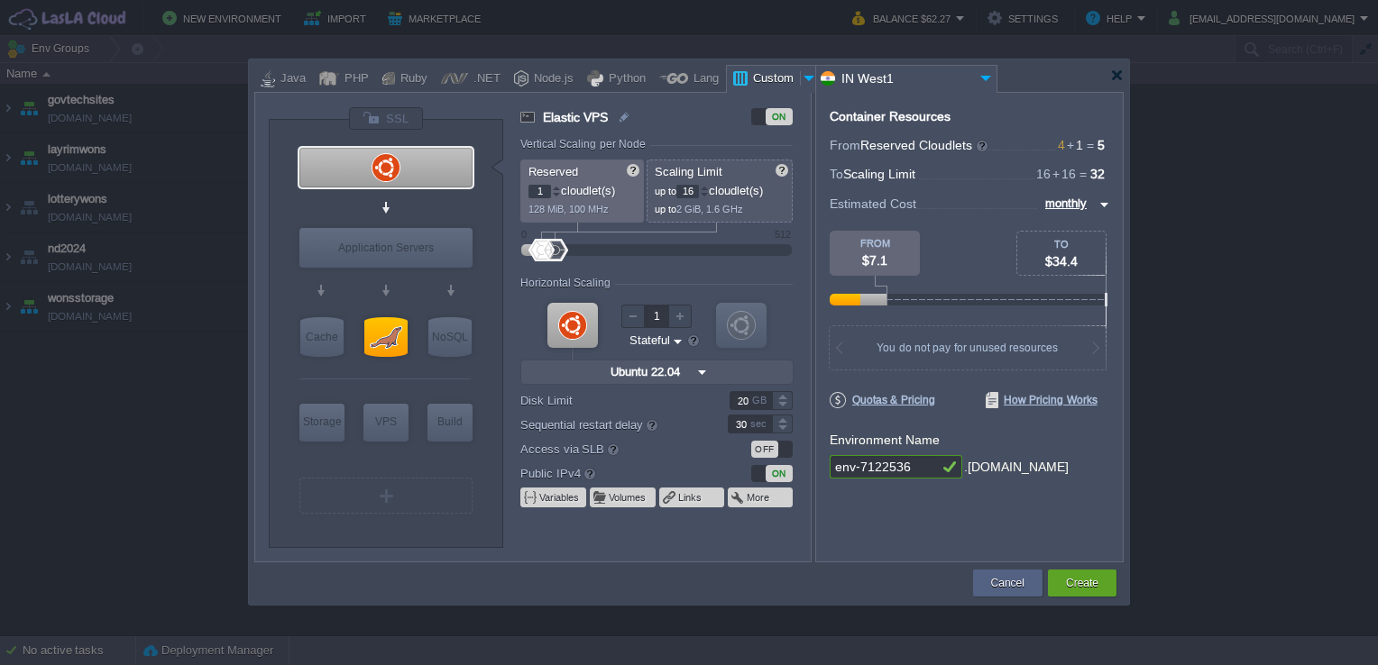
type input "Docker Image"
